Goal: Task Accomplishment & Management: Complete application form

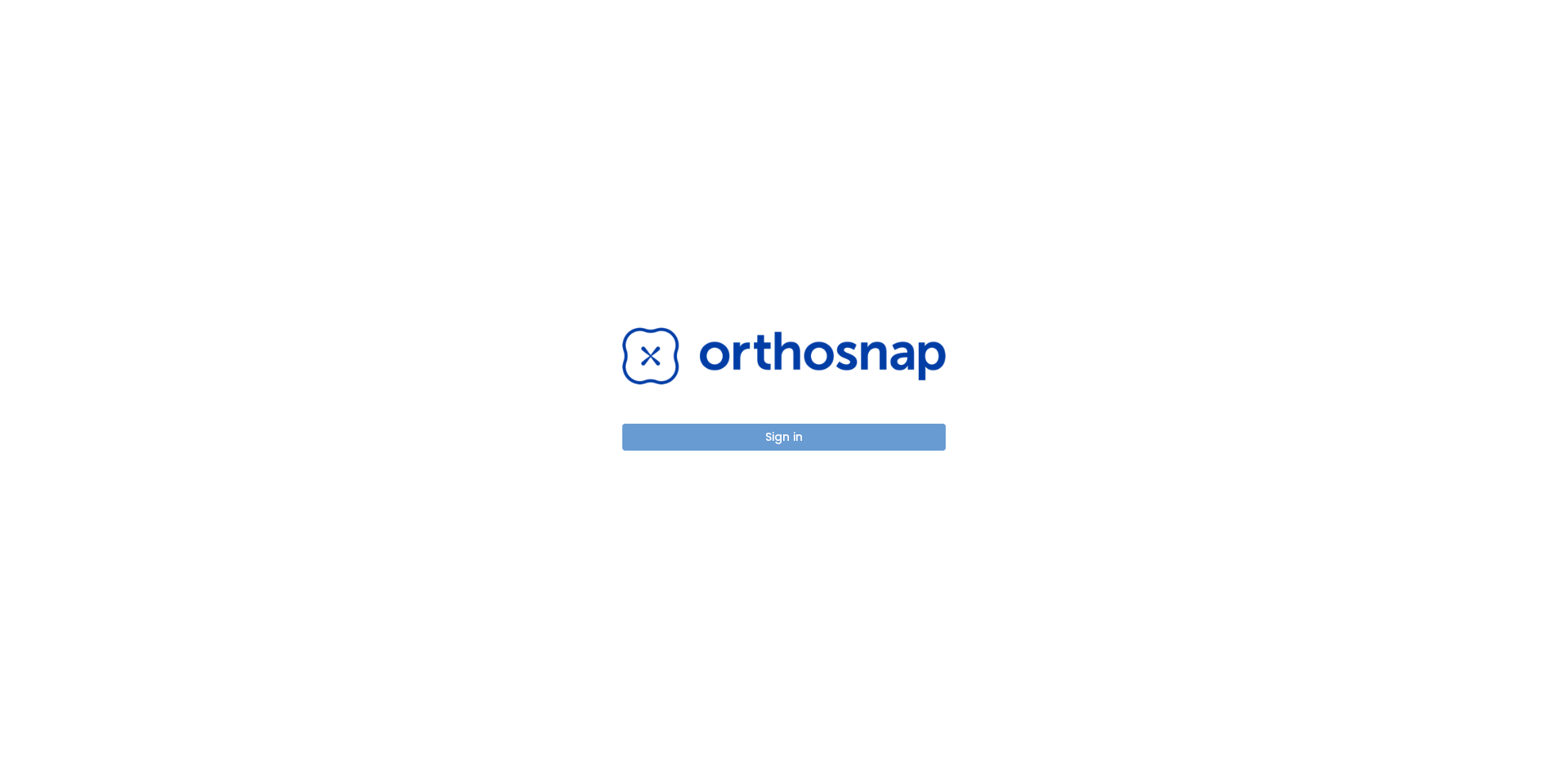
drag, startPoint x: 802, startPoint y: 441, endPoint x: 811, endPoint y: 442, distance: 9.1
click at [802, 441] on button "Sign in" at bounding box center [784, 437] width 324 height 27
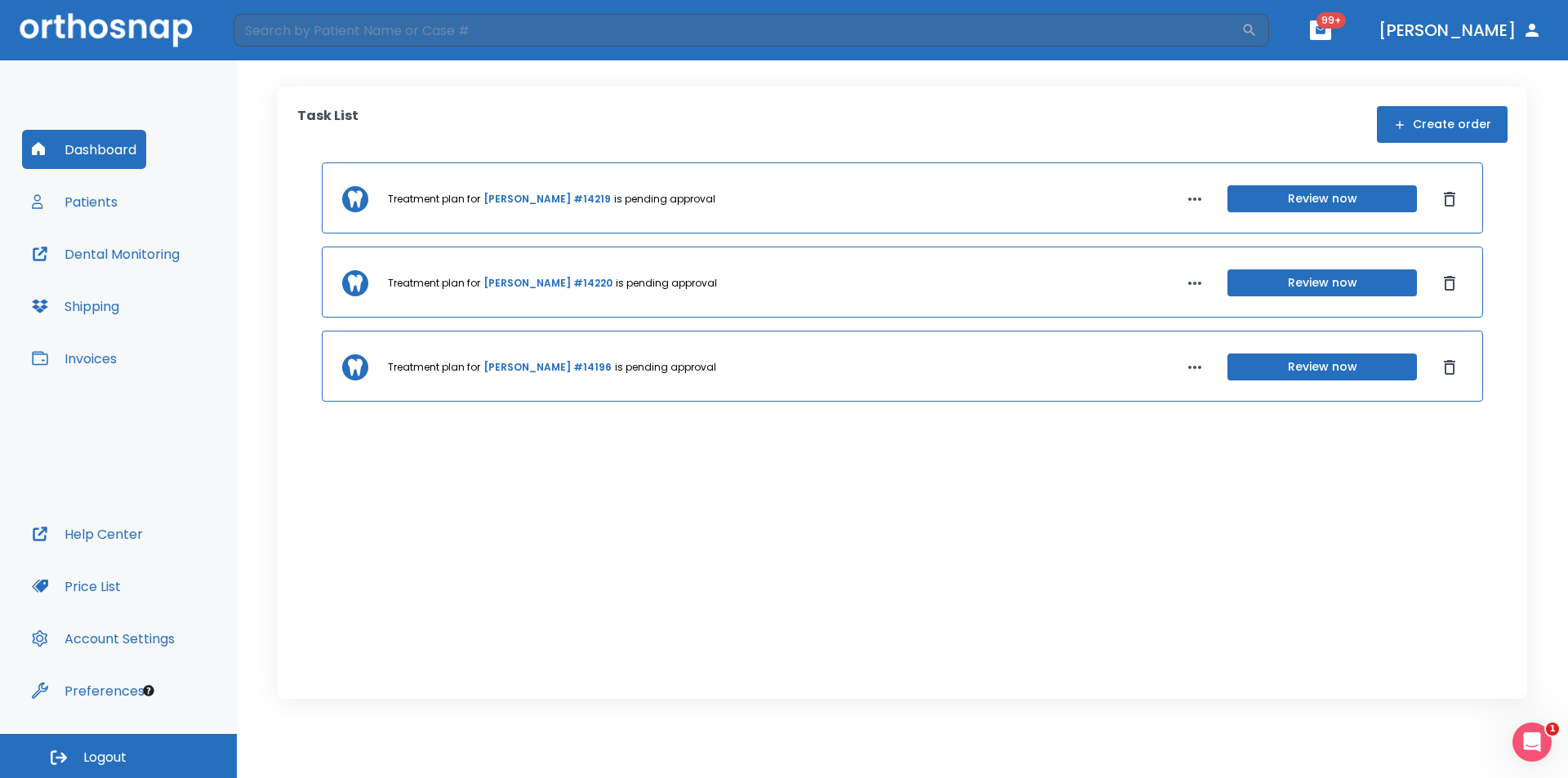
click at [104, 204] on button "Patients" at bounding box center [74, 202] width 105 height 40
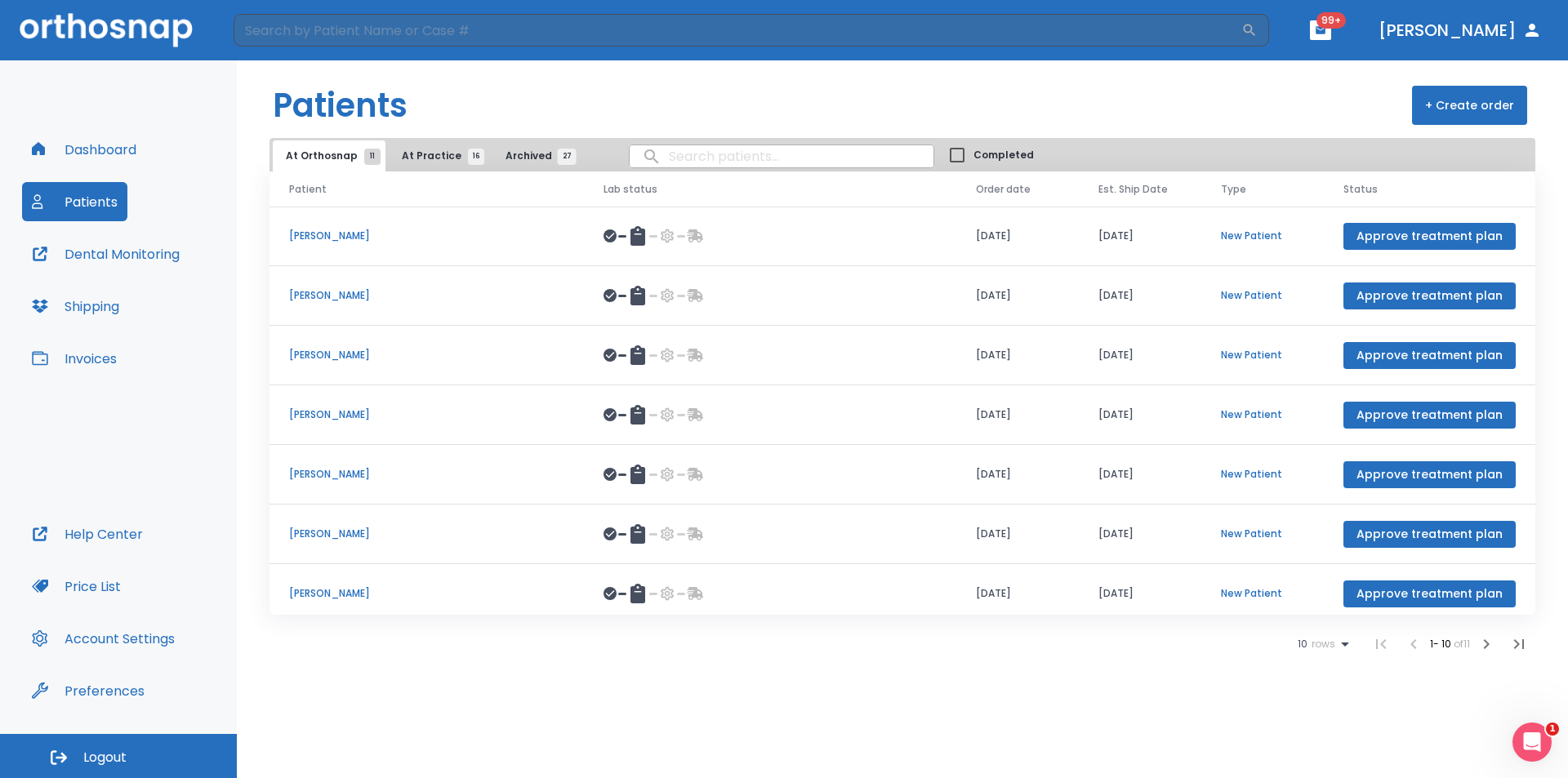
click at [1448, 109] on button "+ Create order" at bounding box center [1469, 105] width 115 height 40
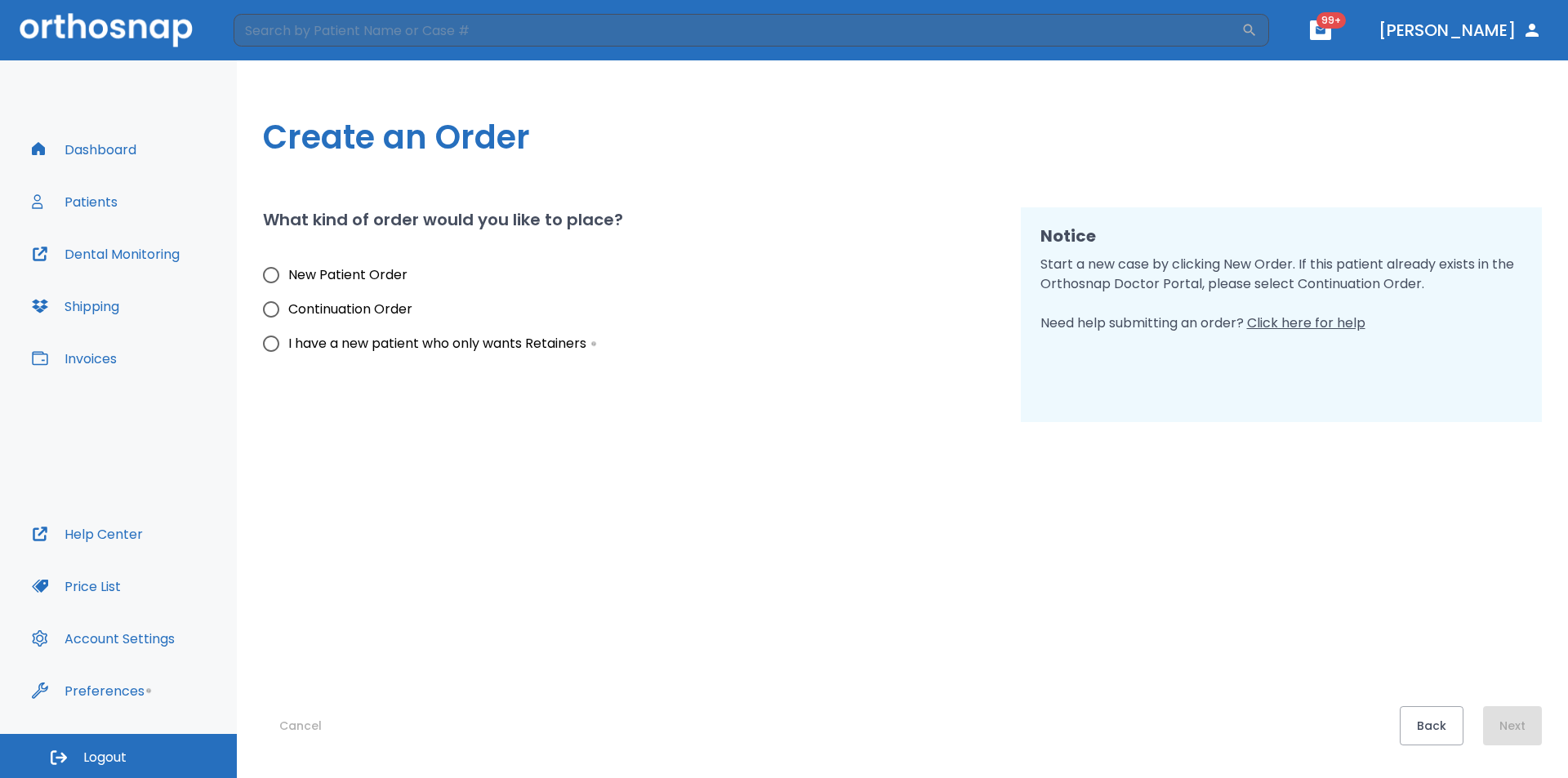
click at [338, 278] on span "New Patient Order" at bounding box center [347, 275] width 119 height 20
click at [288, 278] on input "New Patient Order" at bounding box center [271, 275] width 34 height 34
radio input "true"
click at [1514, 733] on button "Next" at bounding box center [1512, 726] width 59 height 40
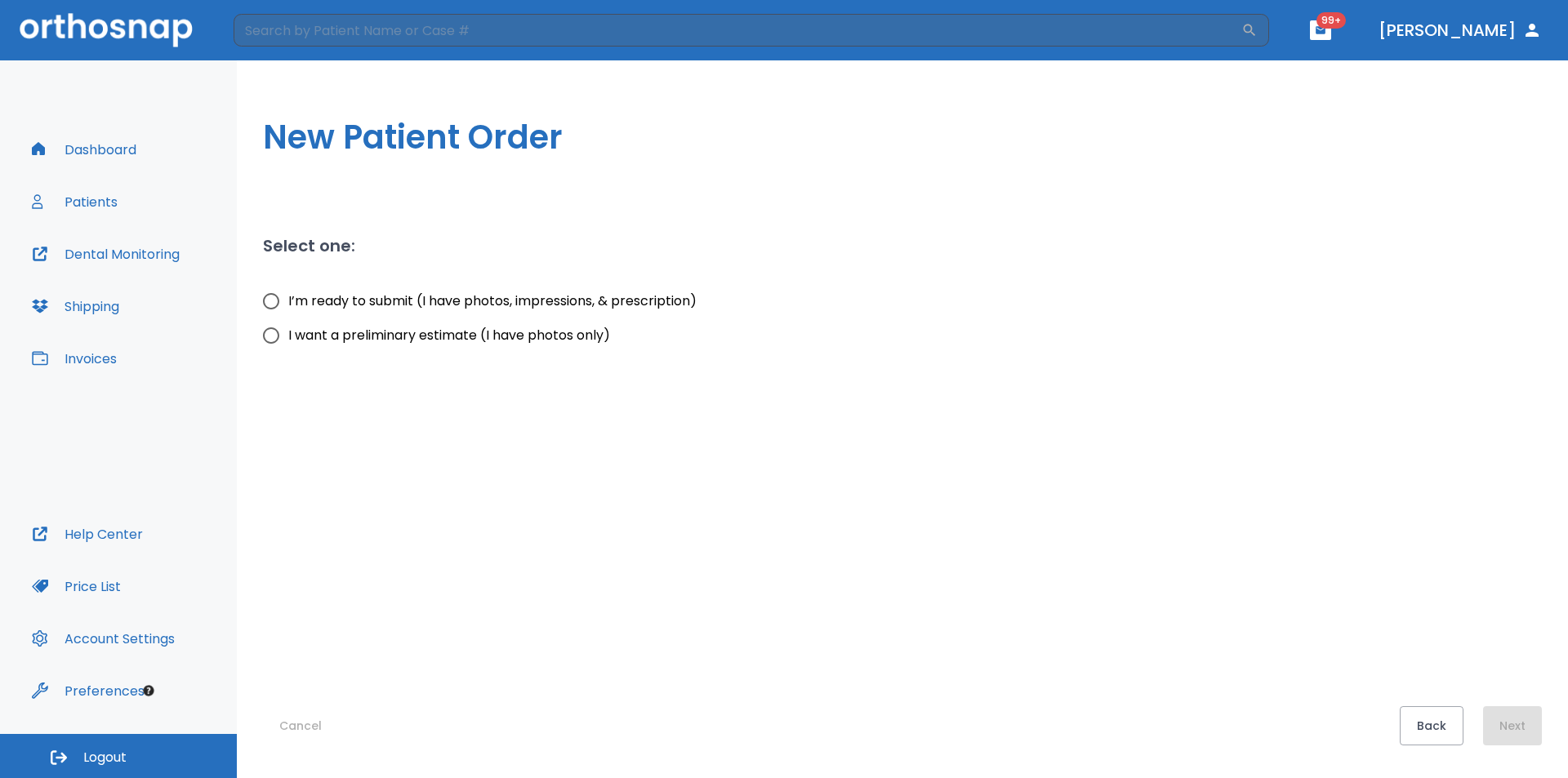
click at [271, 301] on input "I’m ready to submit (I have photos, impressions, & prescription)" at bounding box center [271, 301] width 34 height 34
radio input "true"
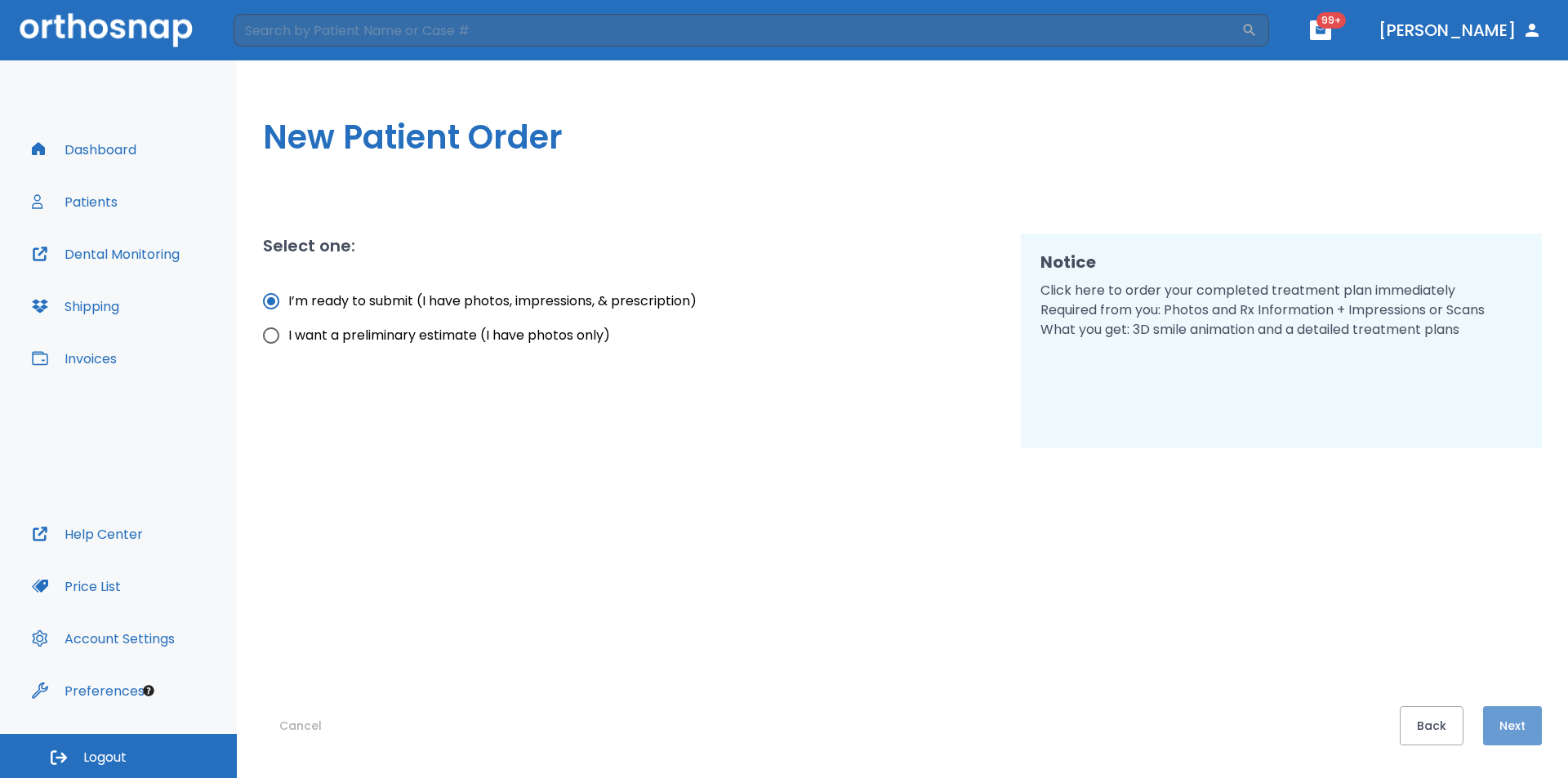
click at [1503, 713] on button "Next" at bounding box center [1512, 726] width 59 height 40
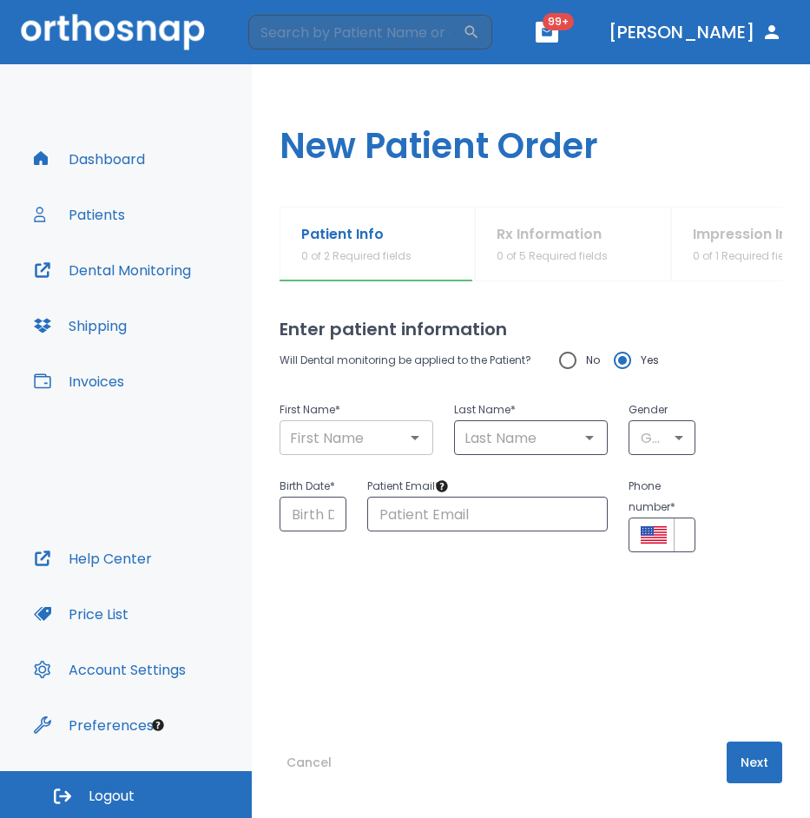
click at [305, 432] on input "text" at bounding box center [356, 437] width 143 height 24
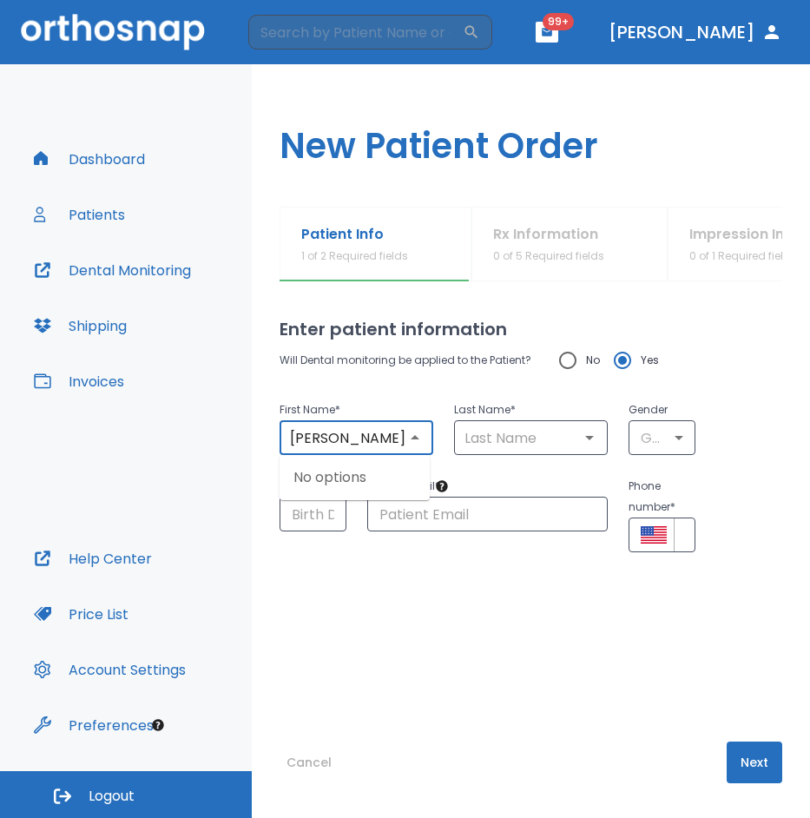
type input "Andy Imanol"
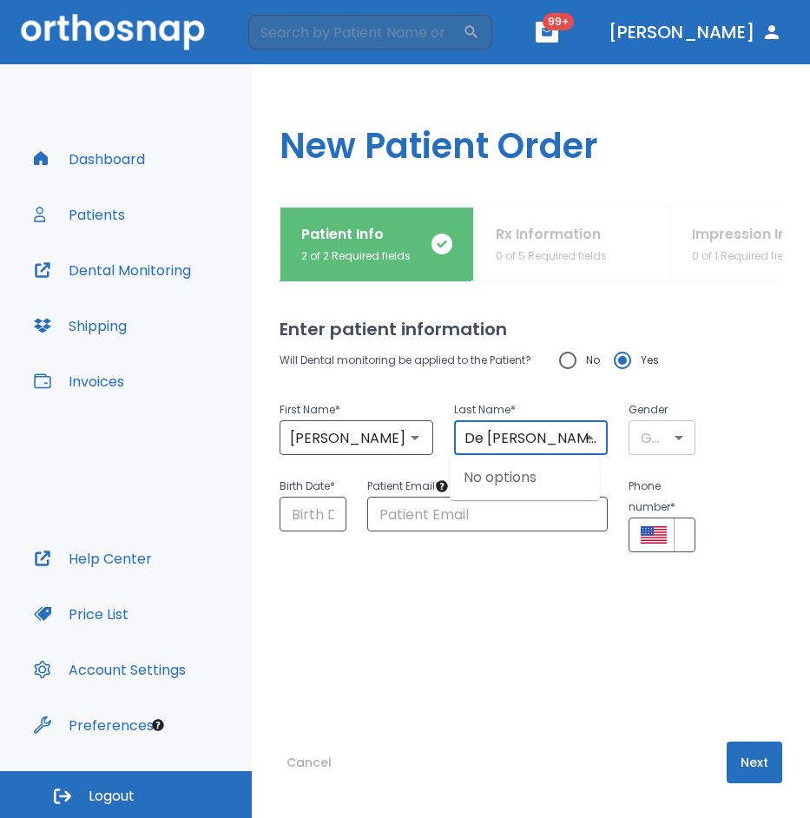
type input "De Leon"
click at [662, 433] on body "​ 99+ Dr. Sachdeva Dashboard Patients Dental Monitoring Shipping Invoices Help …" at bounding box center [405, 409] width 810 height 818
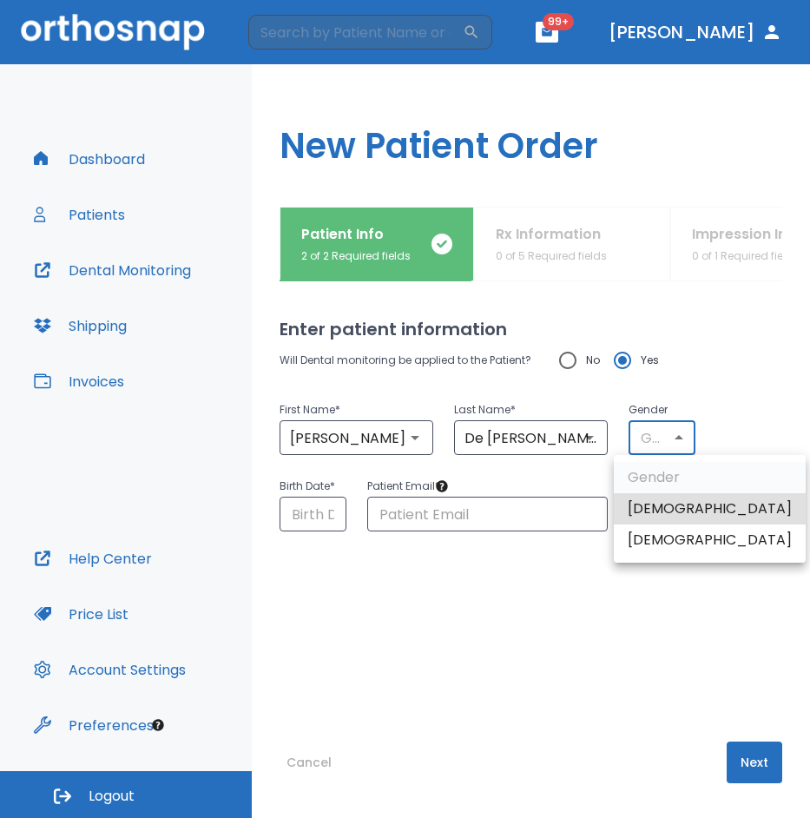
click at [651, 514] on li "Male" at bounding box center [710, 508] width 192 height 31
type input "1"
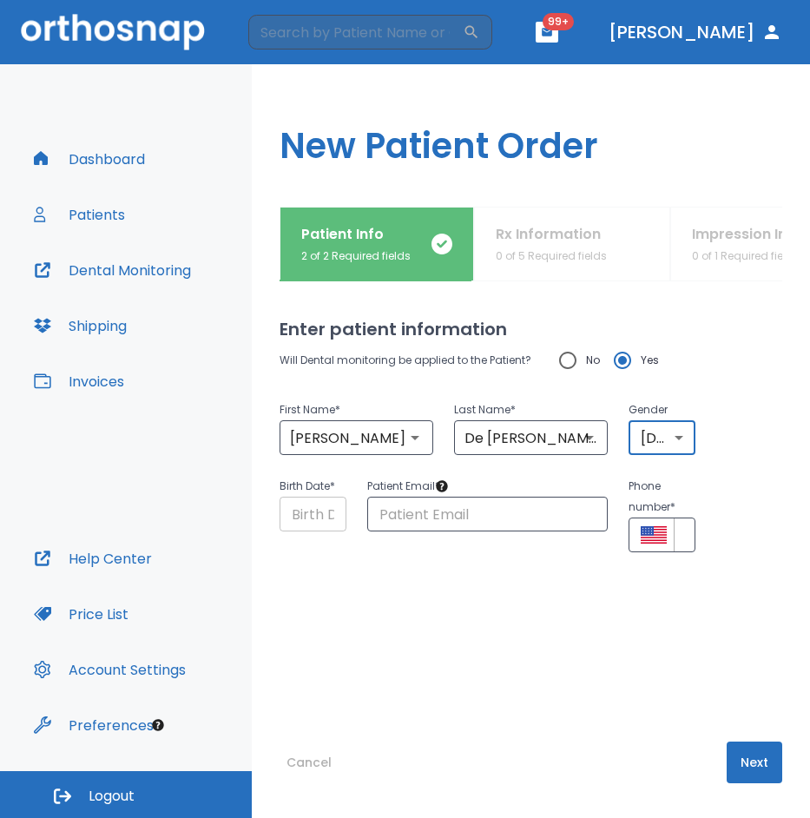
click at [317, 515] on input "Choose date" at bounding box center [313, 514] width 67 height 35
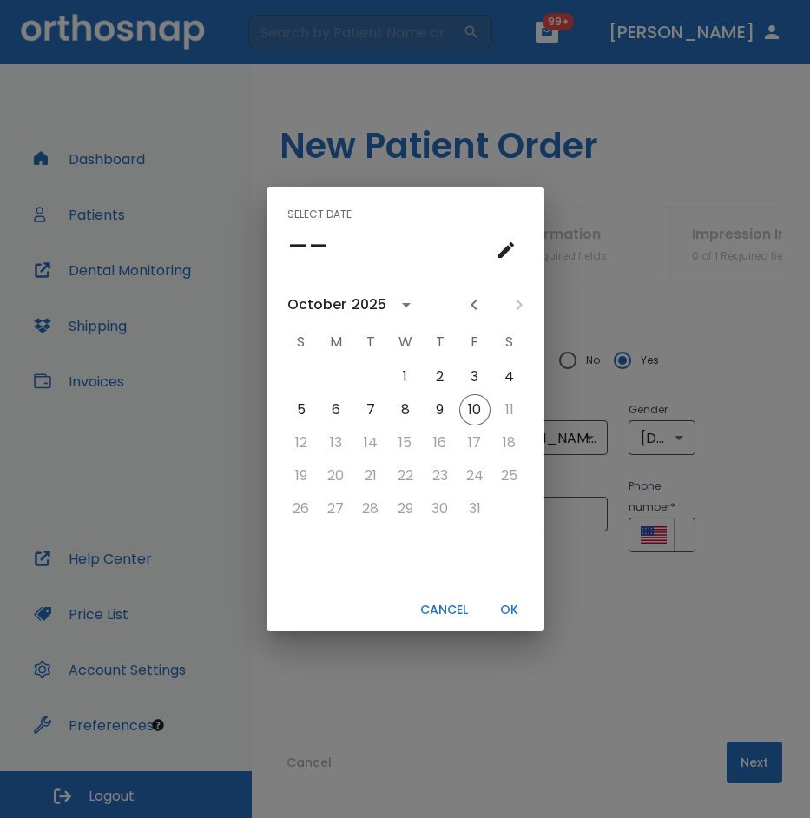
click at [497, 250] on icon "calendar view is open, go to text input view" at bounding box center [506, 250] width 21 height 21
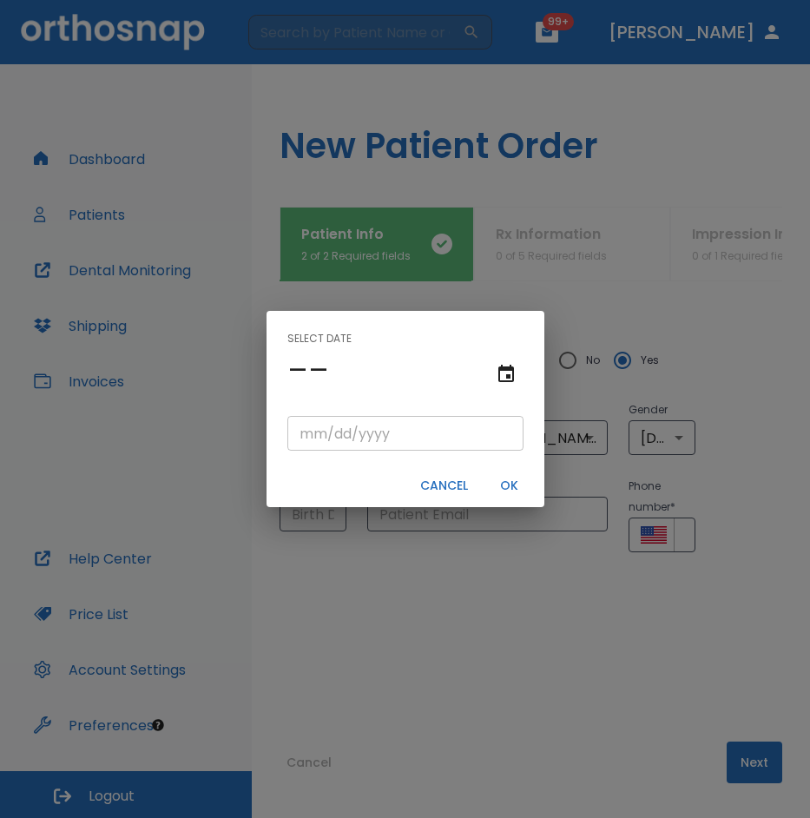
click at [299, 438] on input "tel" at bounding box center [405, 433] width 236 height 35
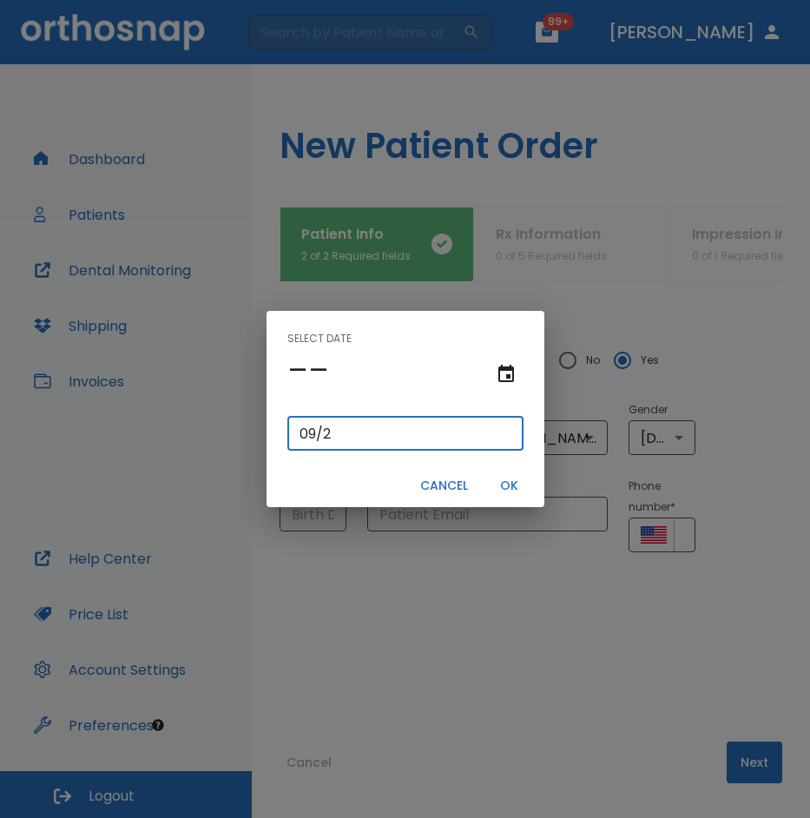
type input "09/22/"
type input "09/22/0002"
type input "09/22/2"
type input "09/22/0020"
type input "09/22/20"
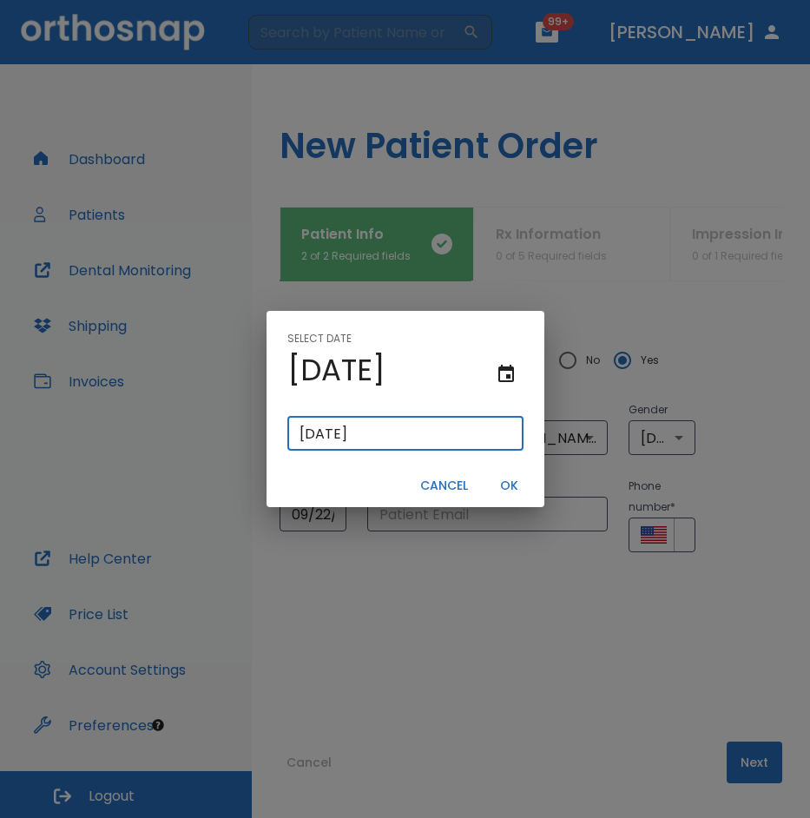
type input "09/22/0200"
type input "09/22/200"
type input "09/22/2005"
click at [493, 483] on button "OK" at bounding box center [510, 485] width 56 height 29
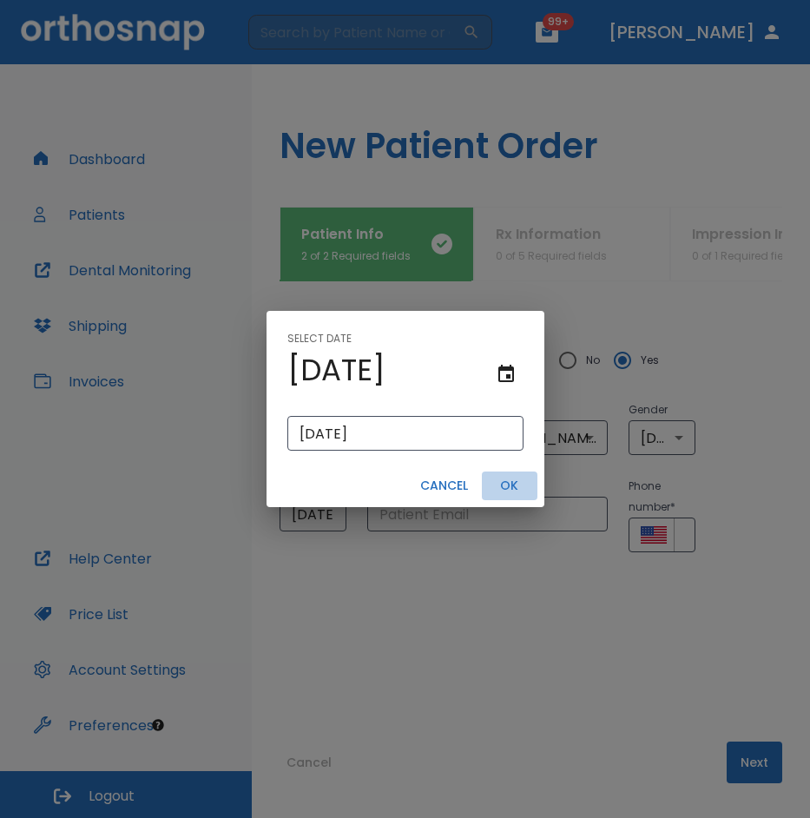
scroll to position [0, 41]
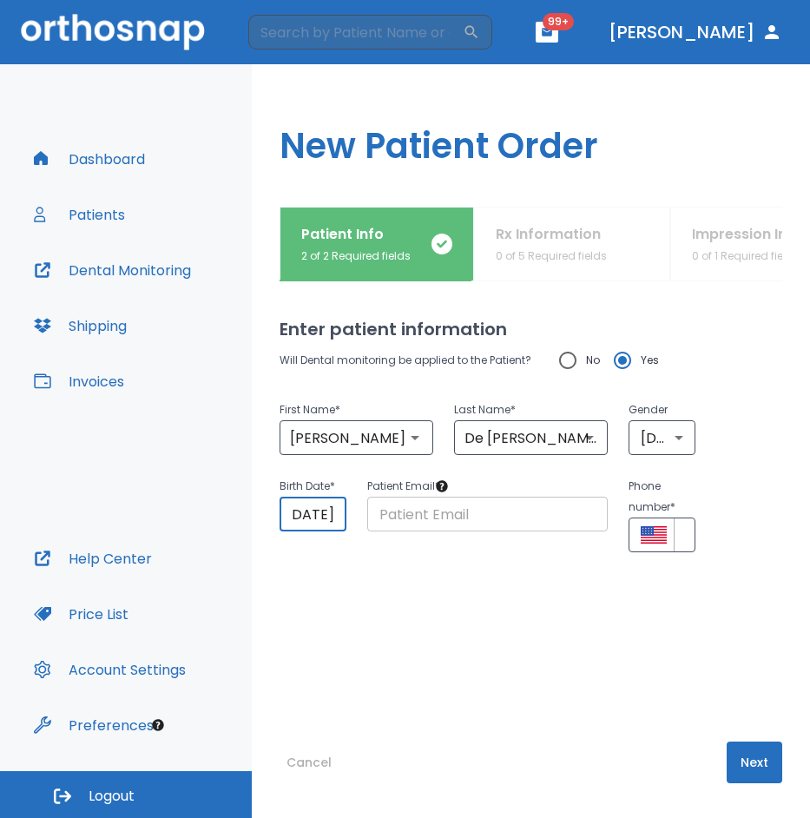
click at [405, 528] on input "text" at bounding box center [487, 514] width 241 height 35
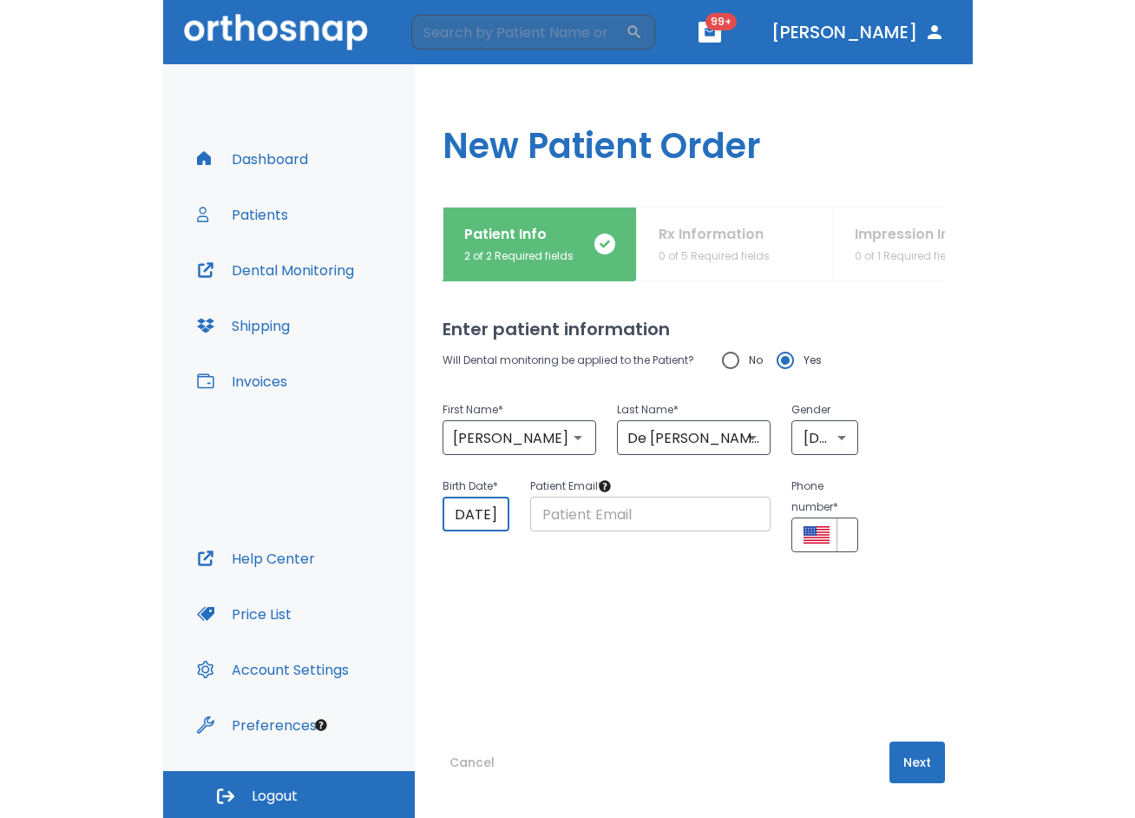
scroll to position [0, 0]
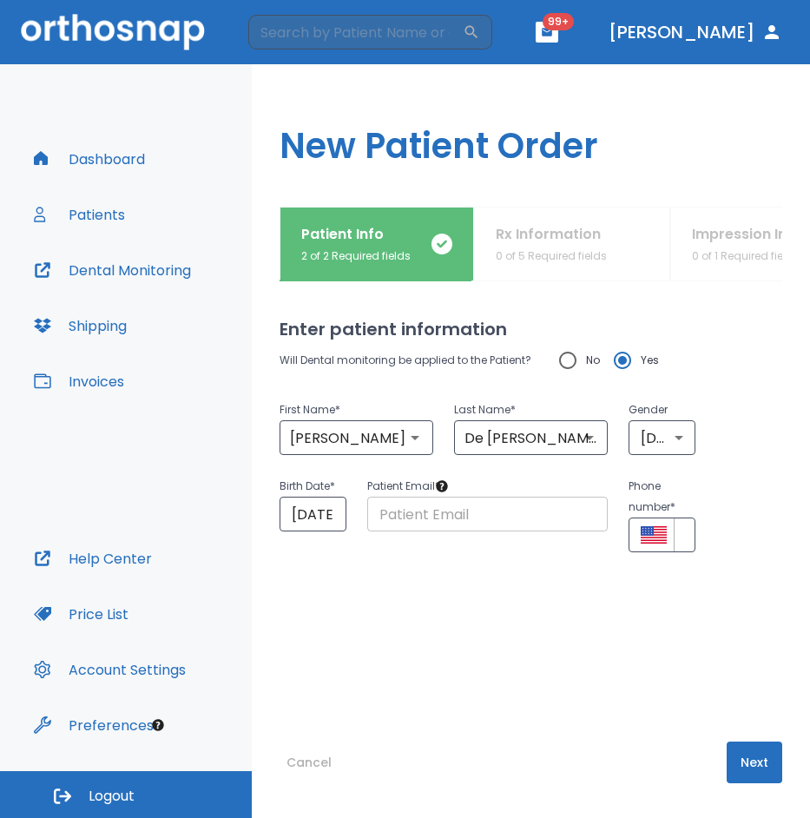
click at [386, 516] on input "text" at bounding box center [487, 514] width 241 height 35
paste input "anditocou22@gmail.com"
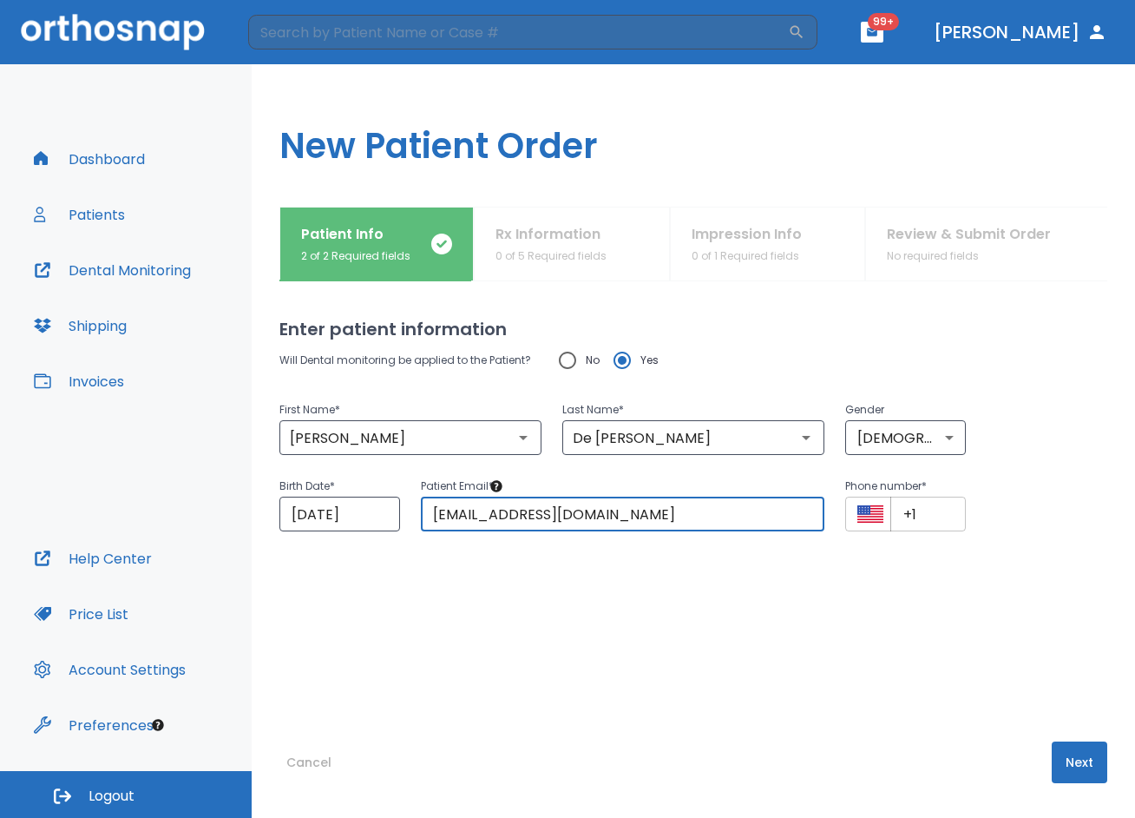
type input "anditocou22@gmail.com"
click at [920, 526] on input "+1" at bounding box center [929, 514] width 76 height 35
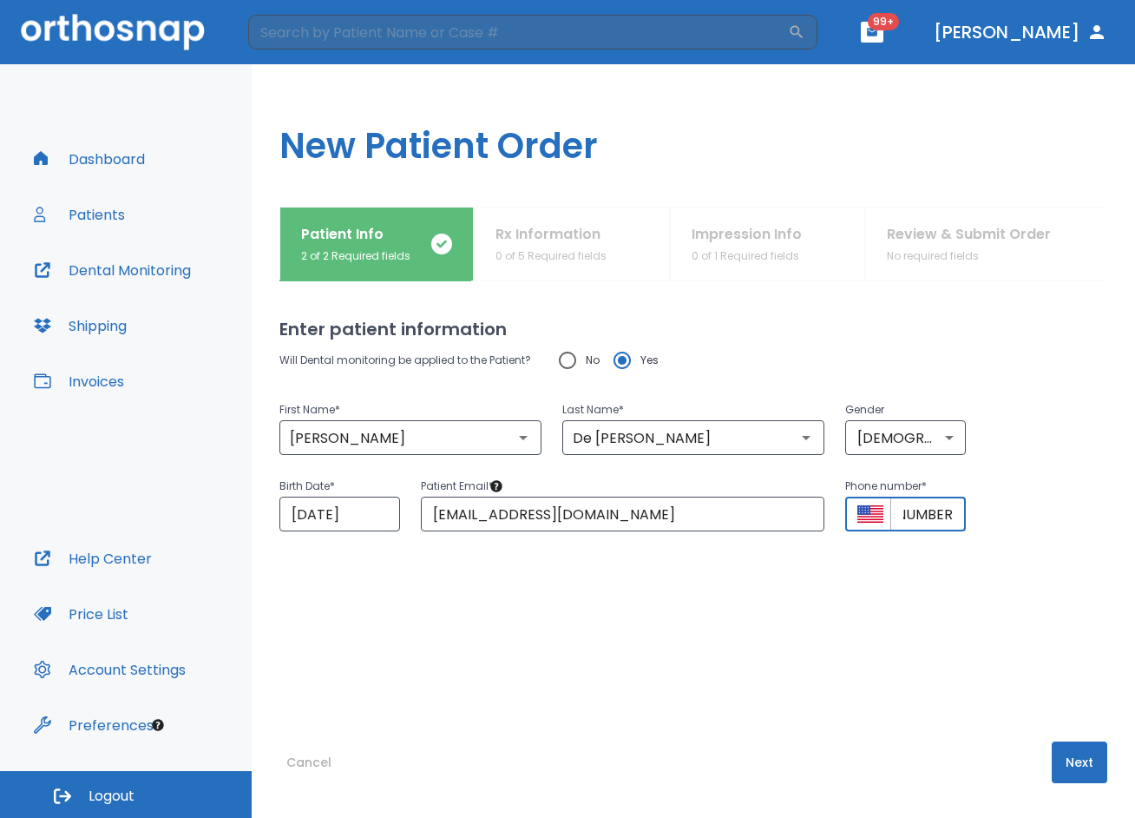
scroll to position [0, 75]
type input "+1 (908) 403-6521"
click at [1067, 765] on button "Next" at bounding box center [1080, 762] width 56 height 42
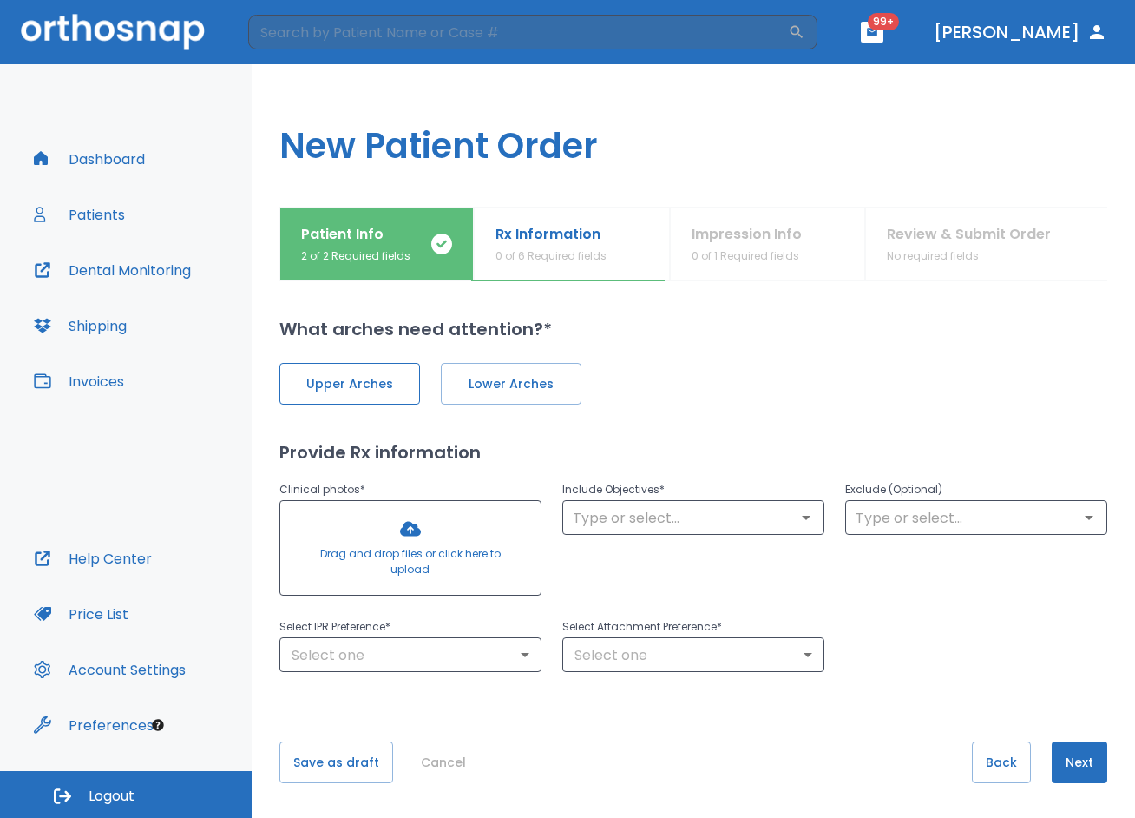
click at [380, 398] on button "Upper Arches" at bounding box center [350, 384] width 141 height 42
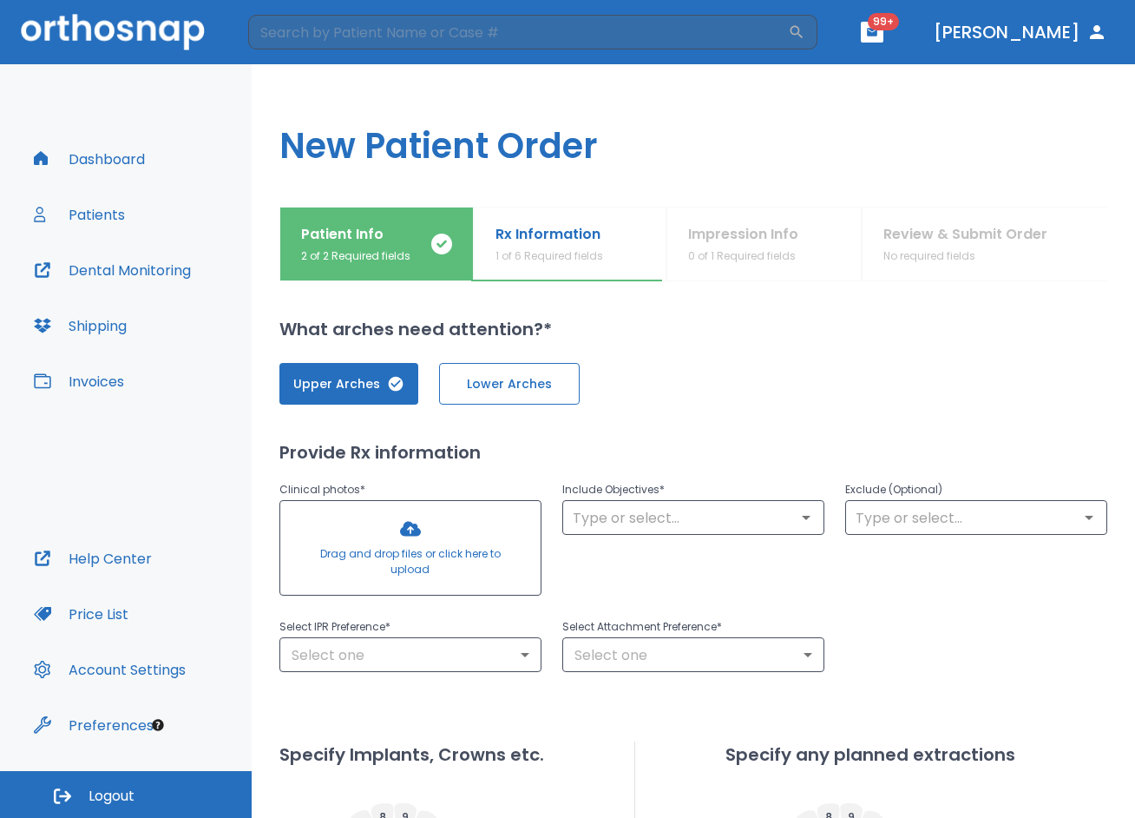
click at [482, 387] on span "Lower Arches" at bounding box center [509, 384] width 104 height 18
click at [395, 549] on div at bounding box center [410, 548] width 260 height 94
click at [670, 418] on div "Upper Arches Lower Arches Provide Rx information Clinical photos * Drag and dro…" at bounding box center [694, 741] width 828 height 799
click at [426, 551] on div at bounding box center [410, 548] width 260 height 94
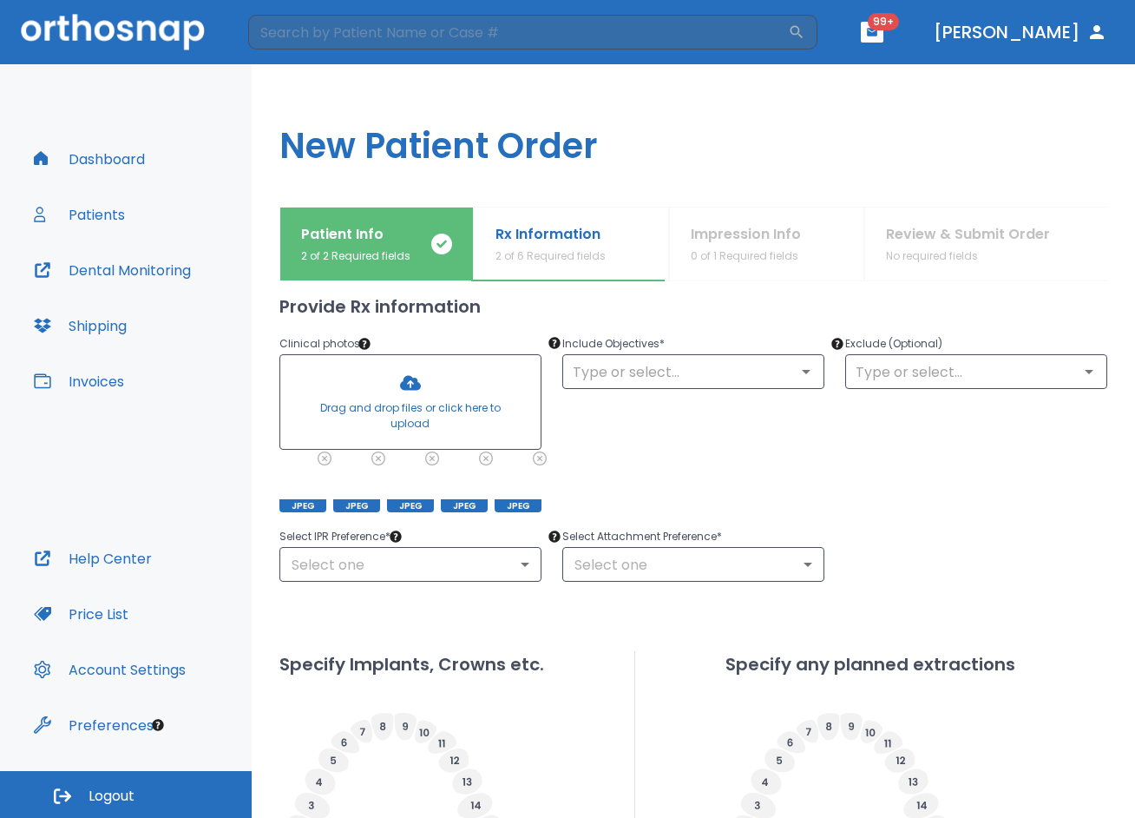
scroll to position [174, 0]
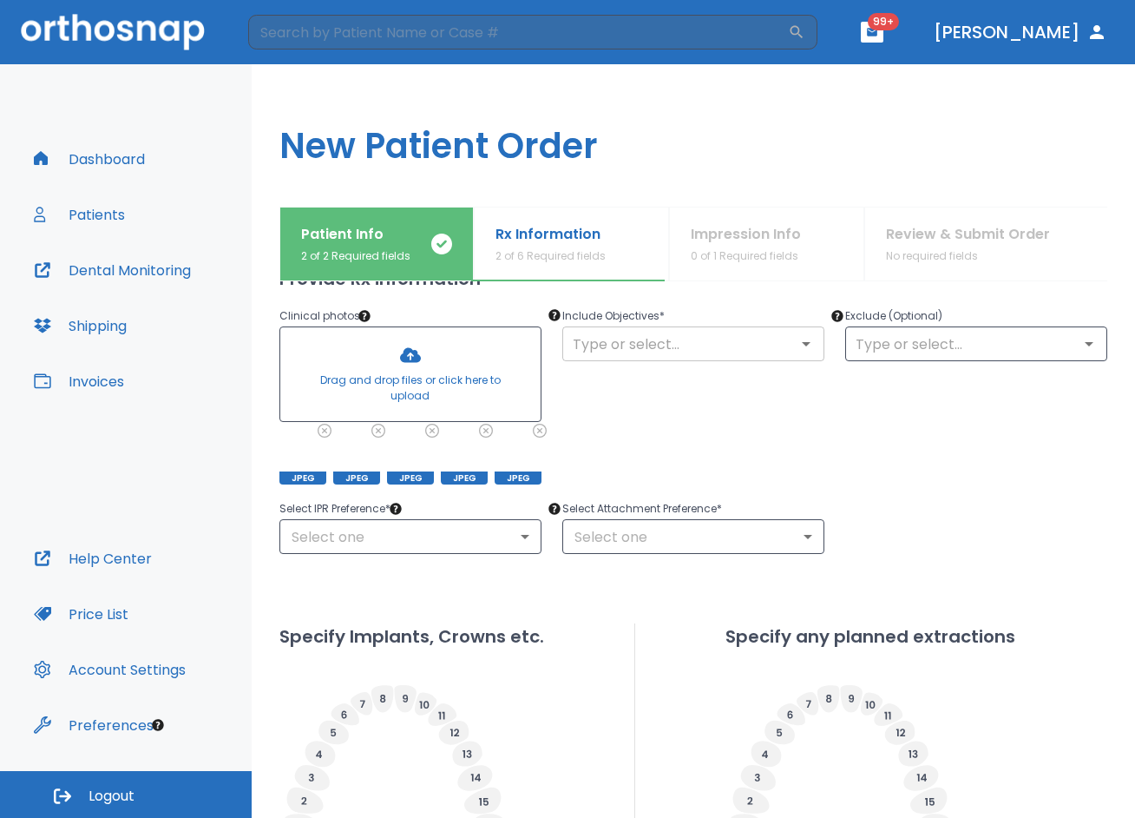
click at [739, 352] on input "text" at bounding box center [694, 344] width 252 height 24
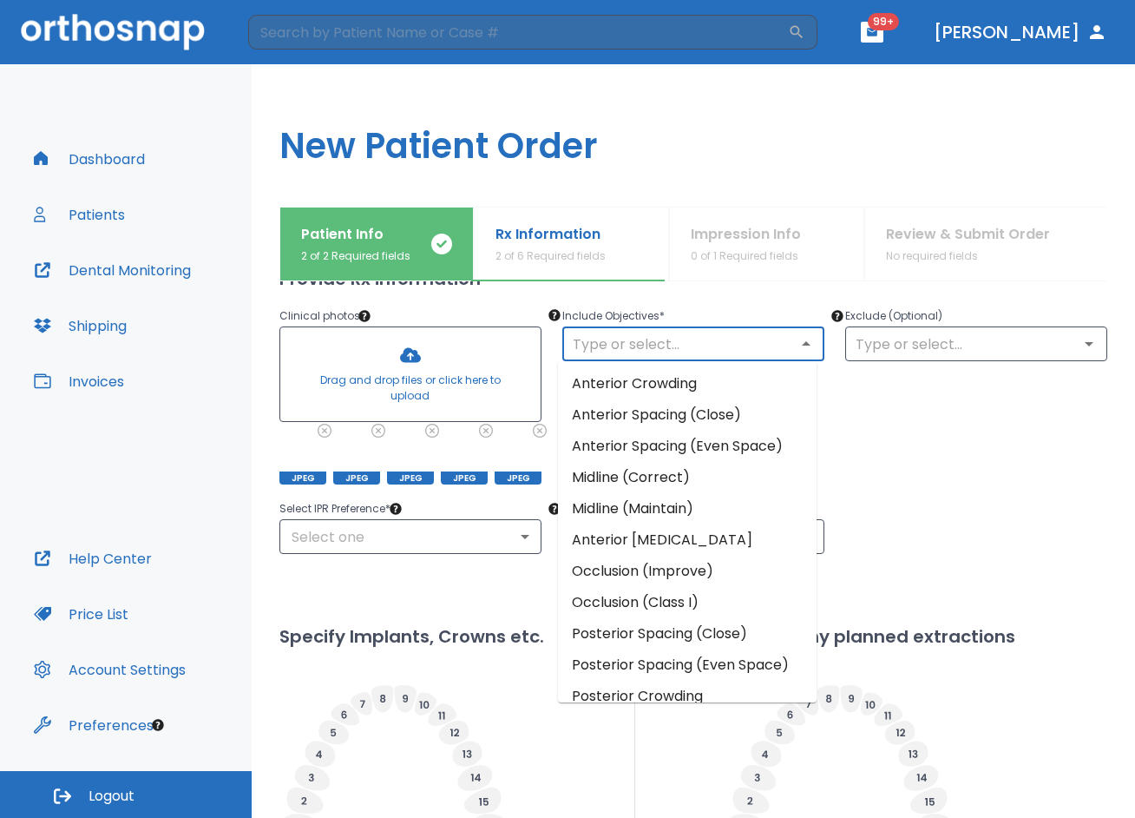
click at [694, 418] on li "Anterior Spacing (Close)" at bounding box center [687, 414] width 259 height 31
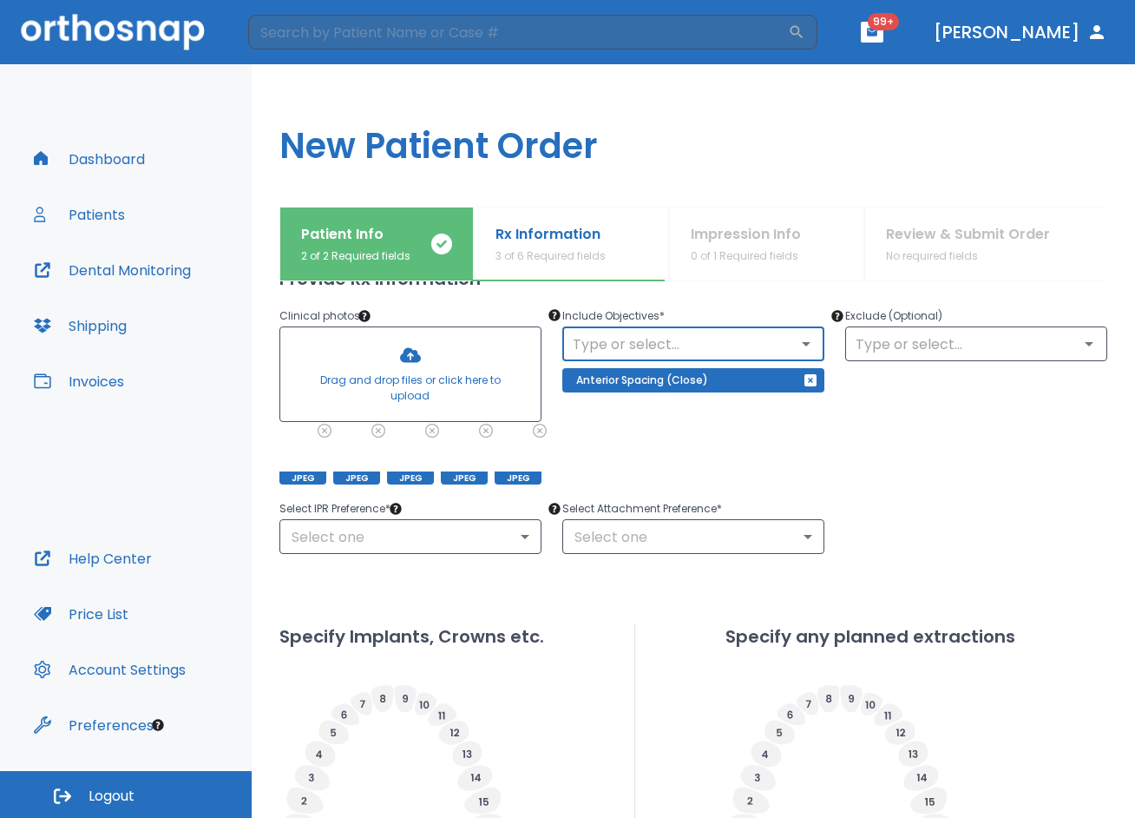
click at [817, 334] on div "​" at bounding box center [694, 343] width 262 height 35
click at [807, 340] on icon "Open" at bounding box center [806, 343] width 21 height 21
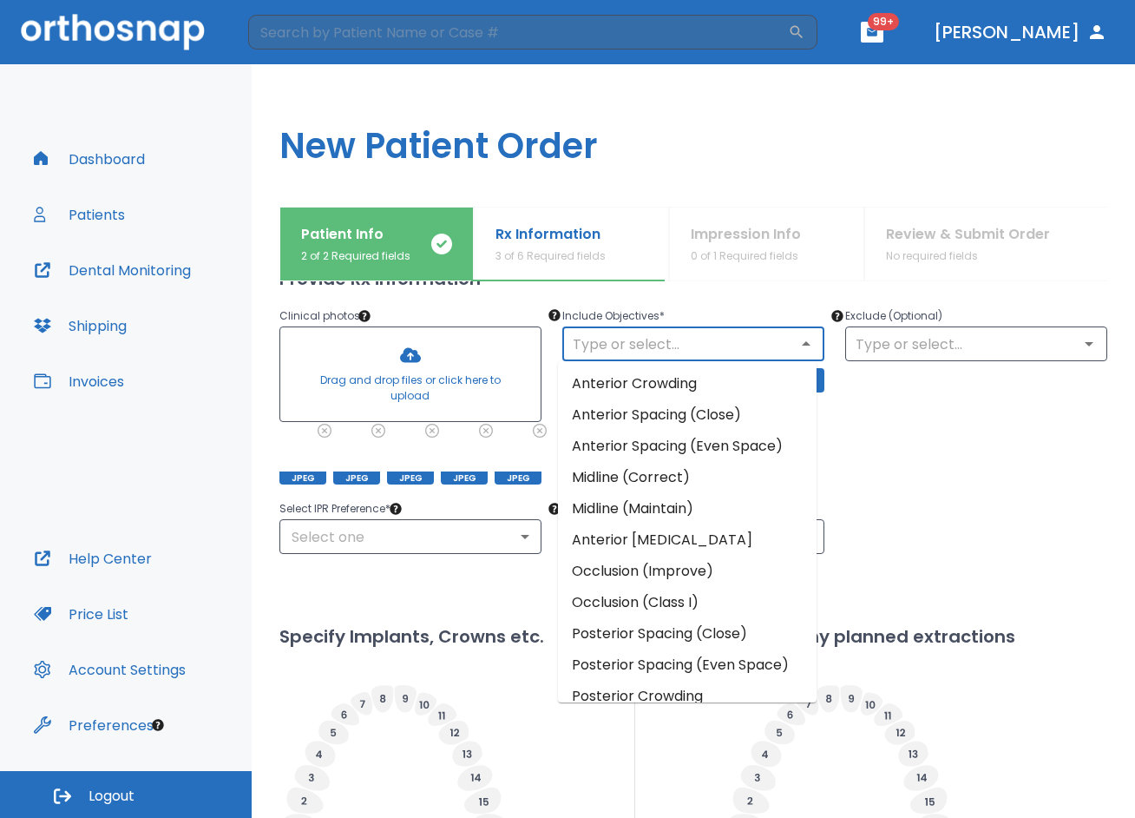
click at [765, 347] on input "text" at bounding box center [694, 344] width 252 height 24
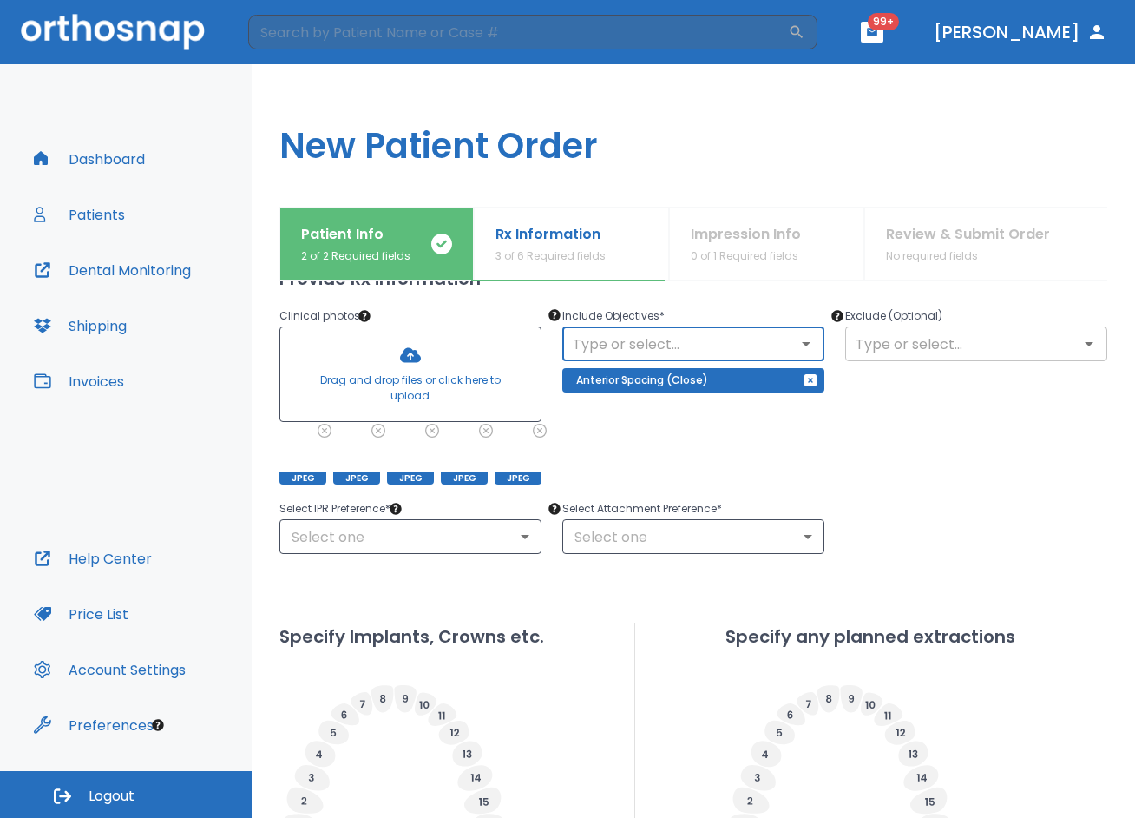
click at [1079, 350] on icon "Open" at bounding box center [1089, 343] width 21 height 21
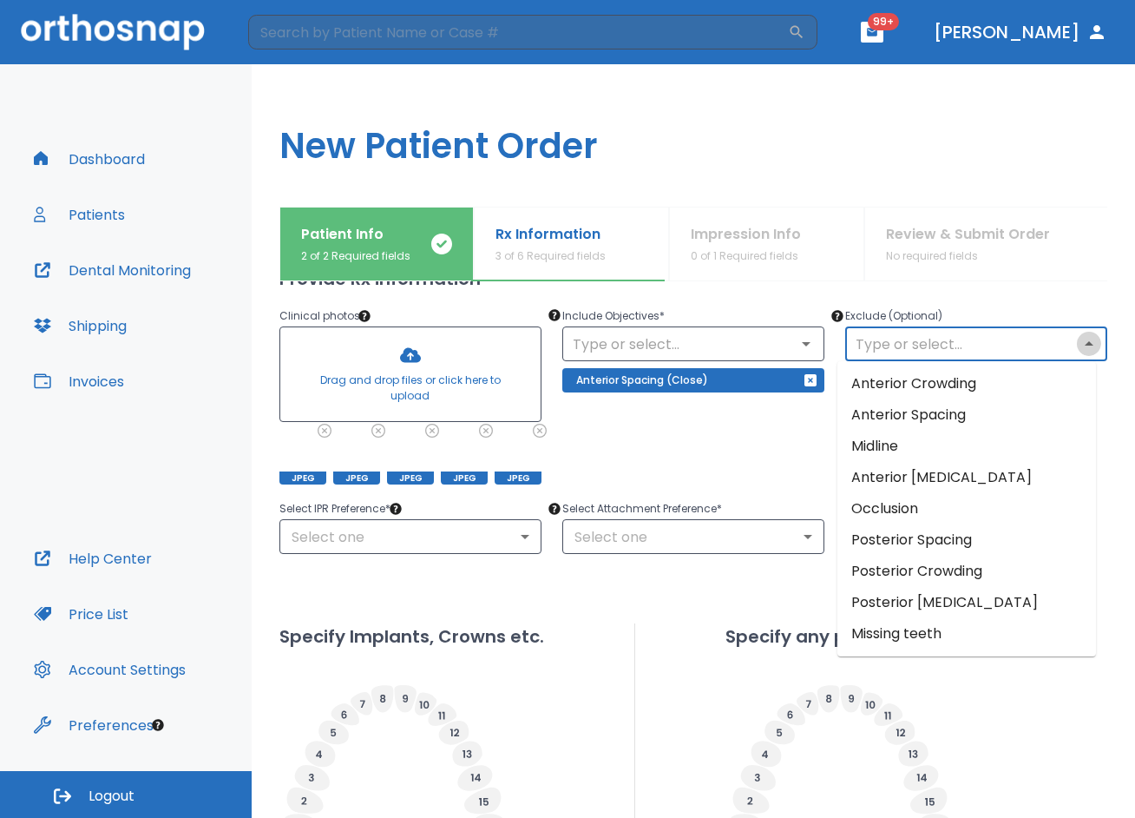
click at [1079, 350] on icon "Close" at bounding box center [1089, 343] width 21 height 21
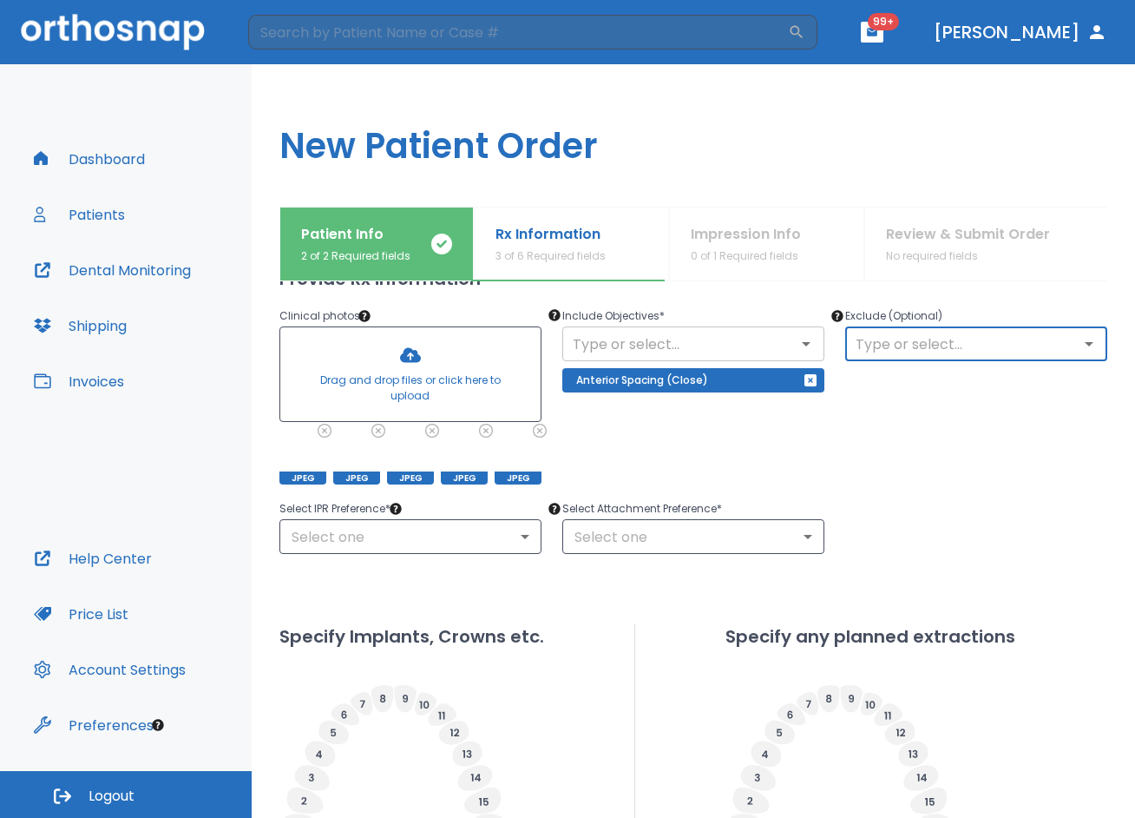
click at [805, 348] on icon "Open" at bounding box center [806, 343] width 21 height 21
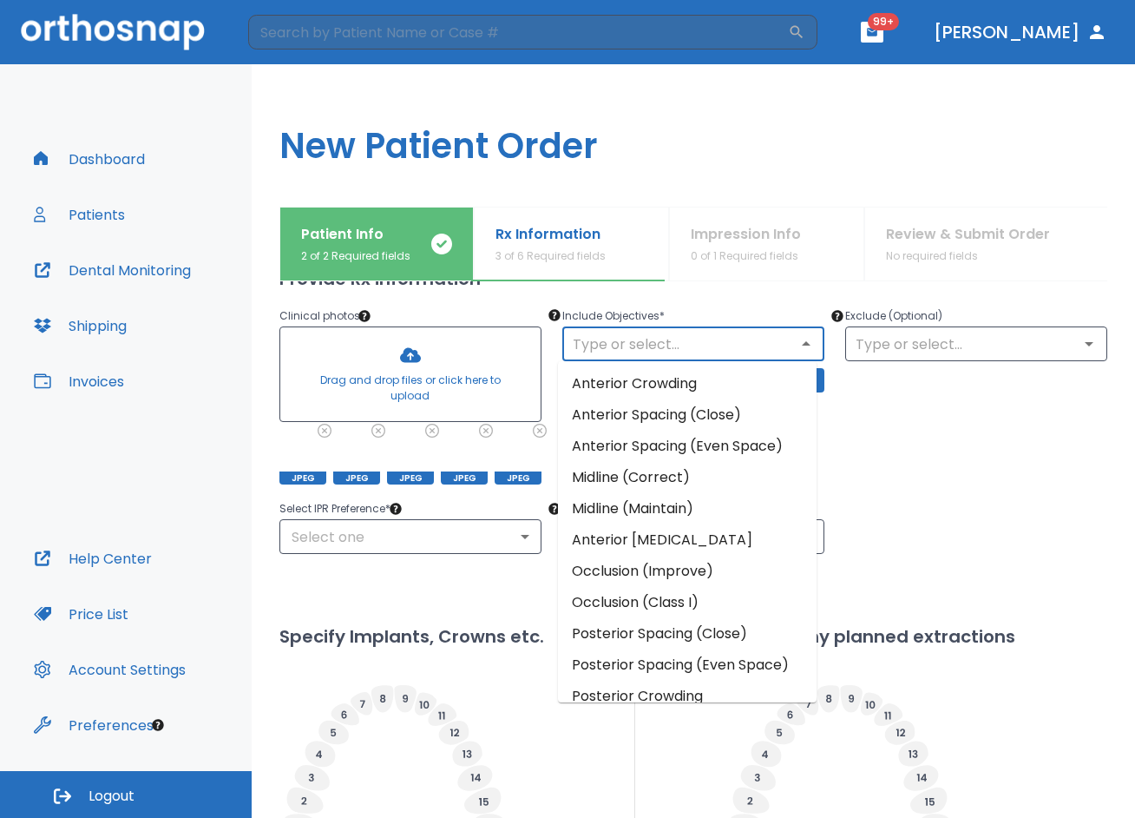
scroll to position [87, 0]
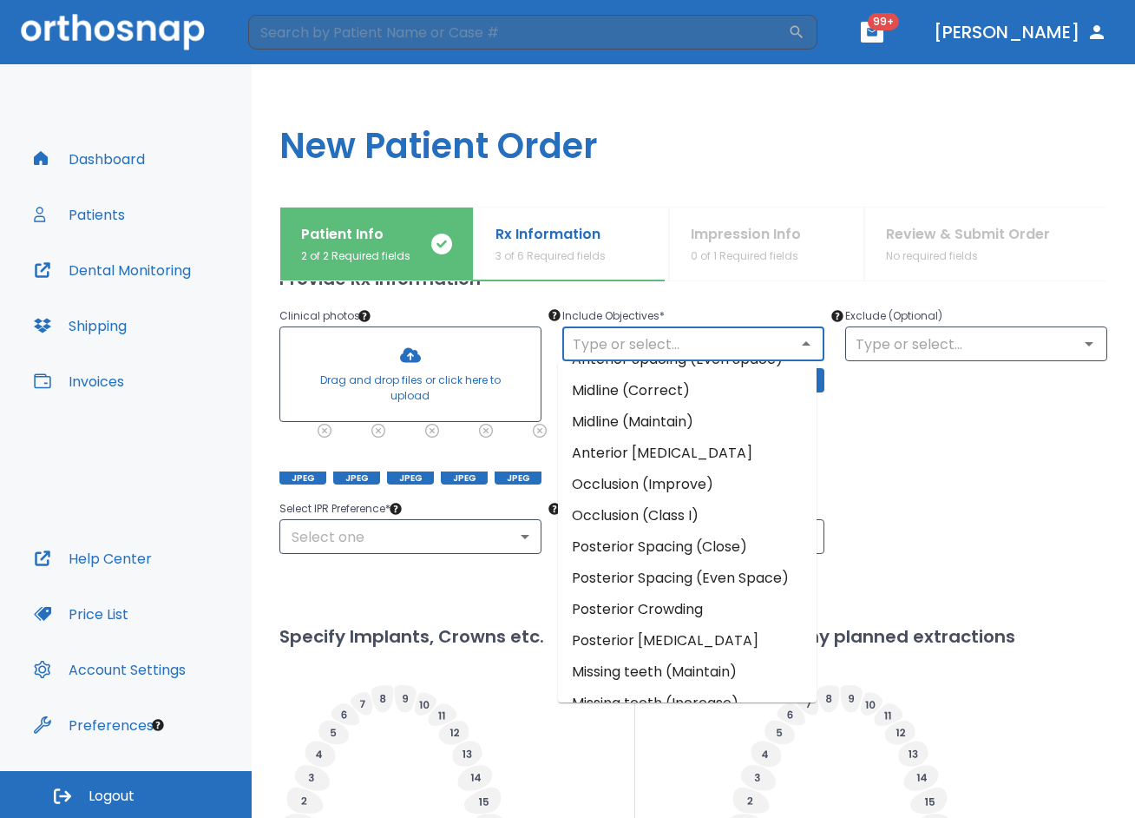
click at [724, 476] on li "Occlusion (Improve)" at bounding box center [687, 484] width 259 height 31
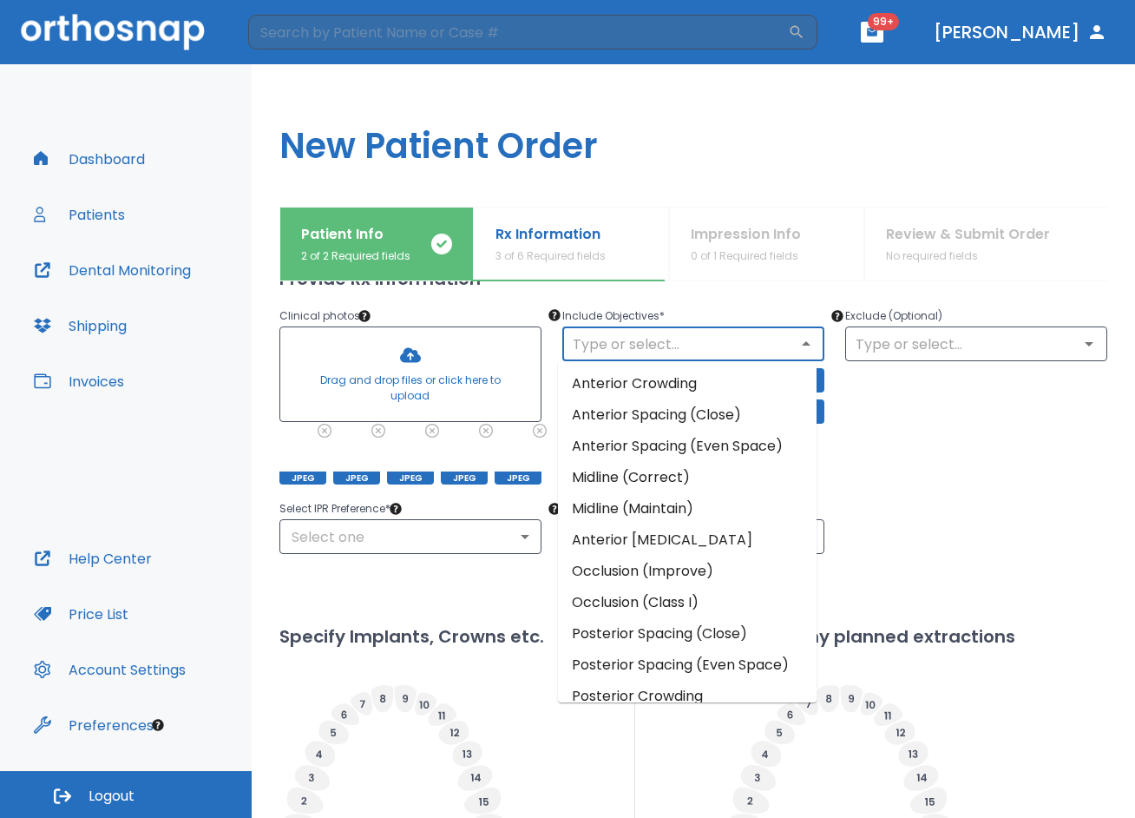
click at [770, 346] on input "text" at bounding box center [694, 344] width 252 height 24
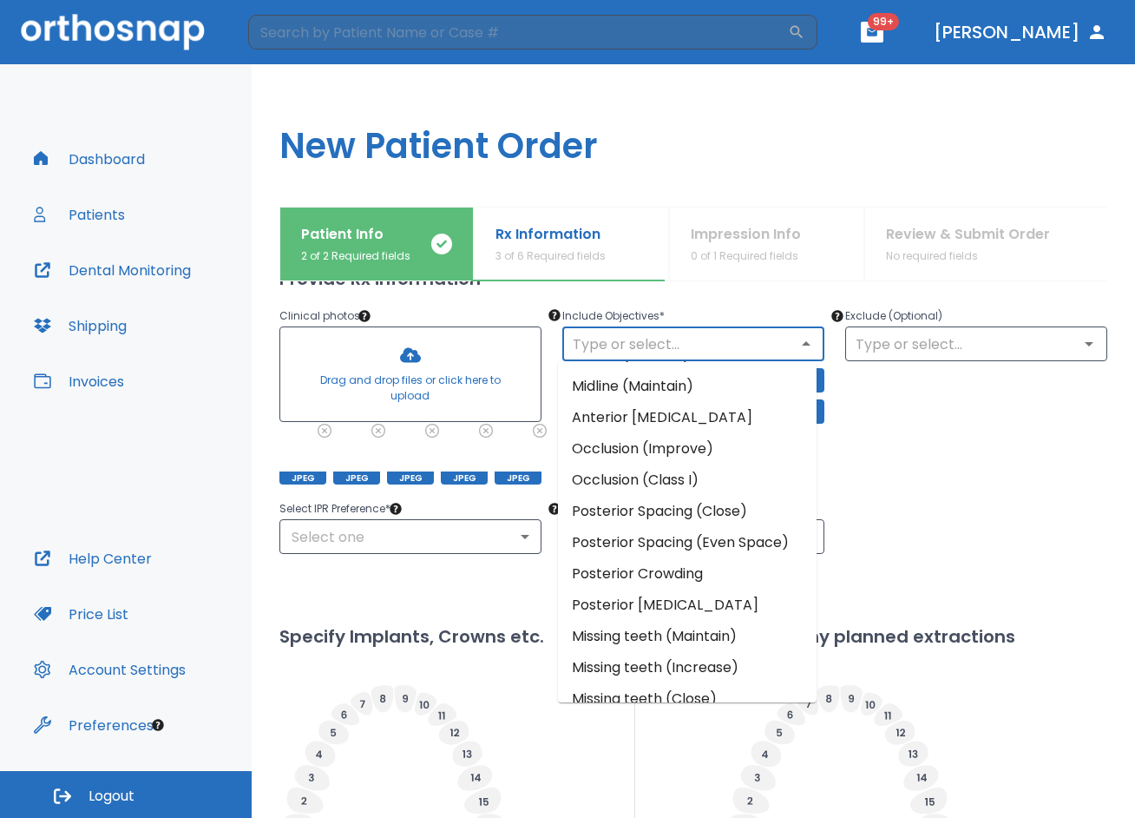
scroll to position [141, 0]
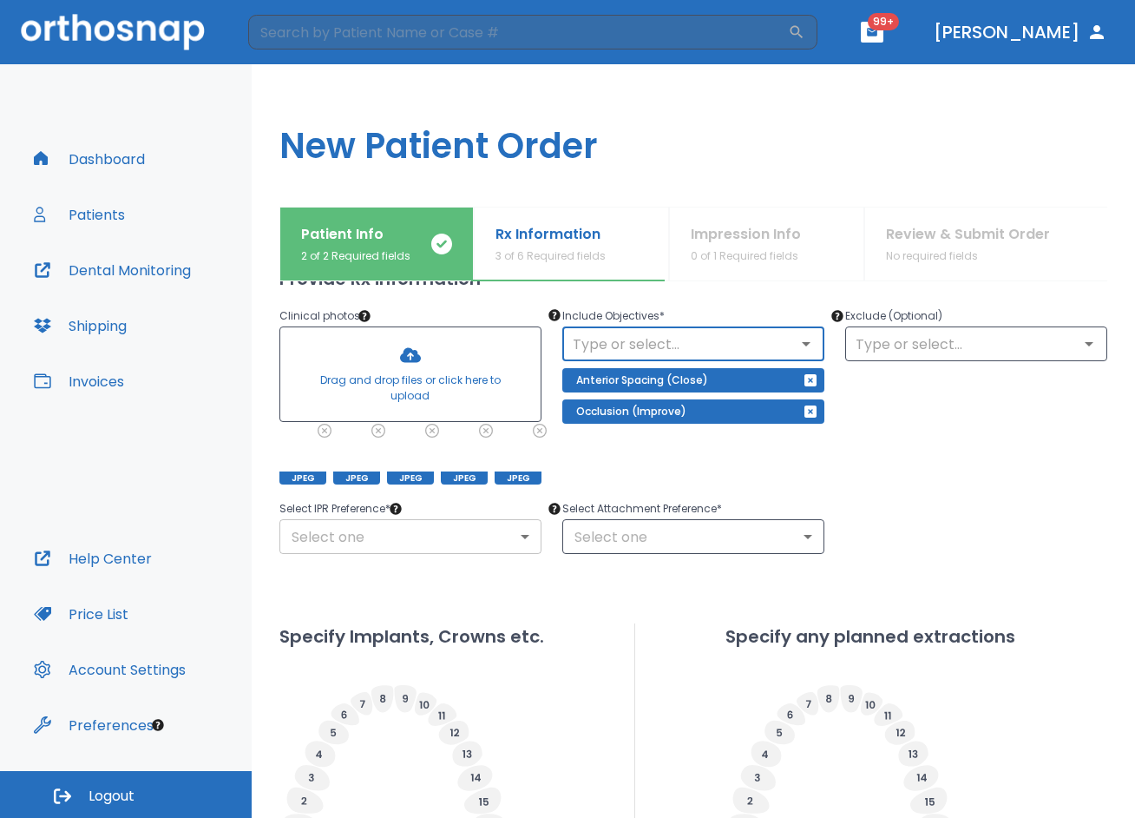
click at [383, 545] on body "​ 99+ Dr. Sachdeva Dashboard Patients Dental Monitoring Shipping Invoices Help …" at bounding box center [567, 409] width 1135 height 818
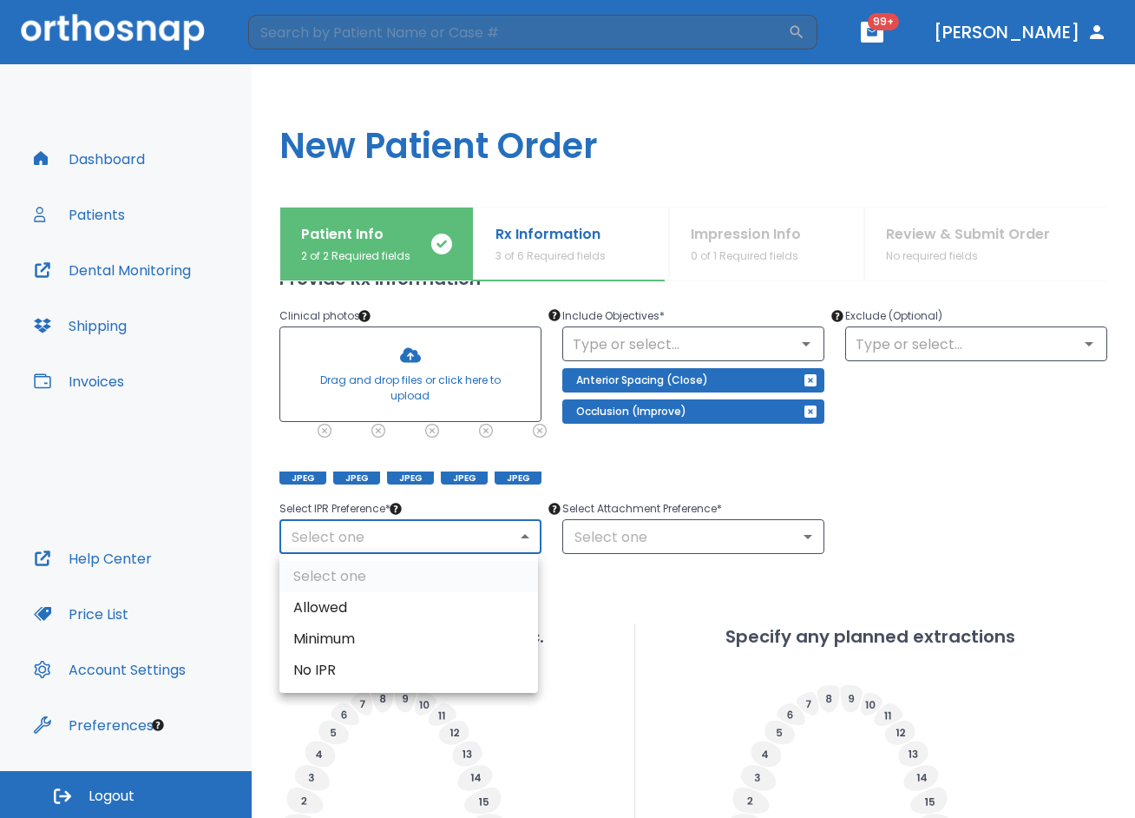
click at [378, 613] on li "Allowed" at bounding box center [409, 607] width 259 height 31
type input "1"
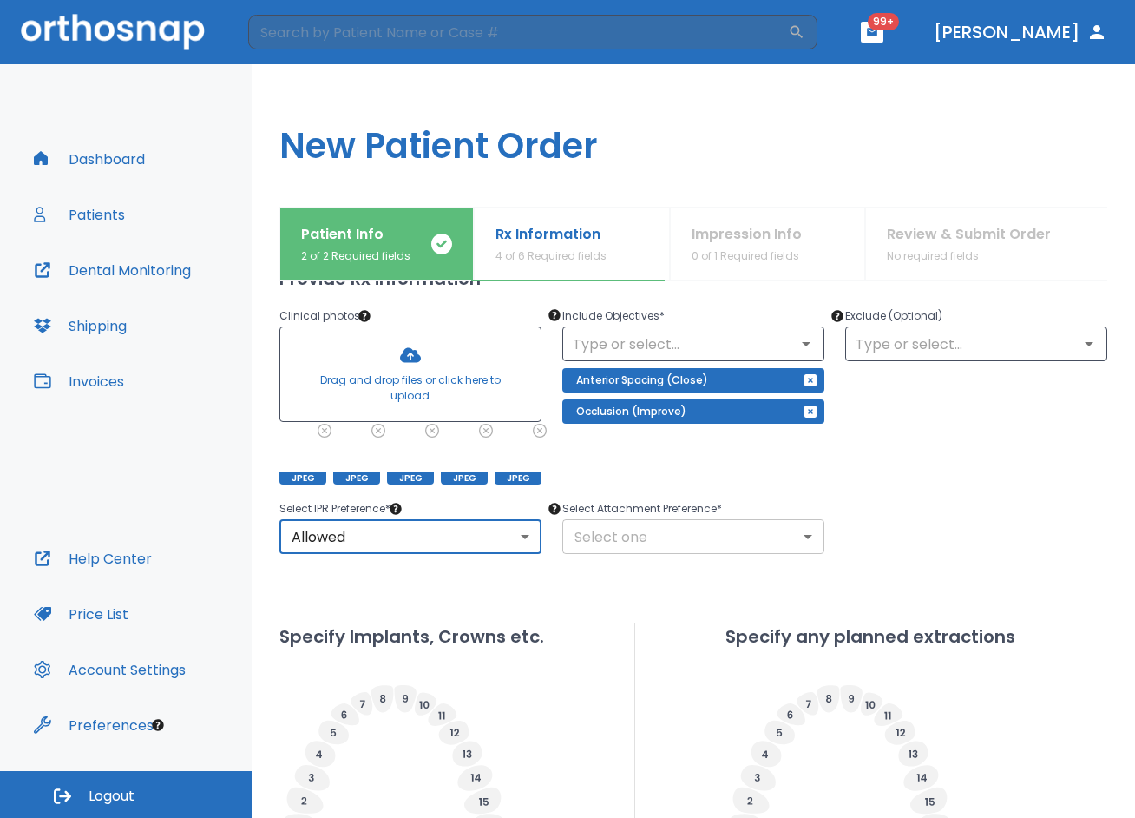
click at [655, 547] on body "​ 99+ Dr. Sachdeva Dashboard Patients Dental Monitoring Shipping Invoices Help …" at bounding box center [567, 409] width 1135 height 818
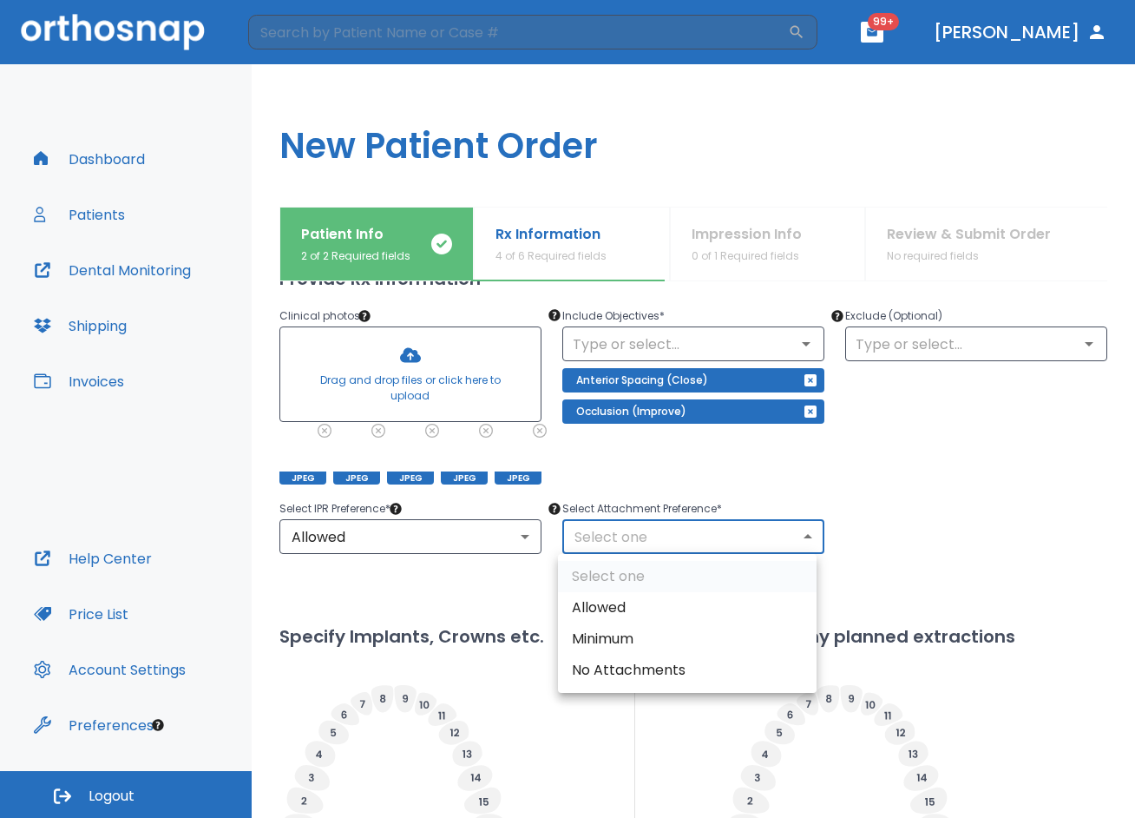
click at [649, 595] on li "Allowed" at bounding box center [687, 607] width 259 height 31
type input "1"
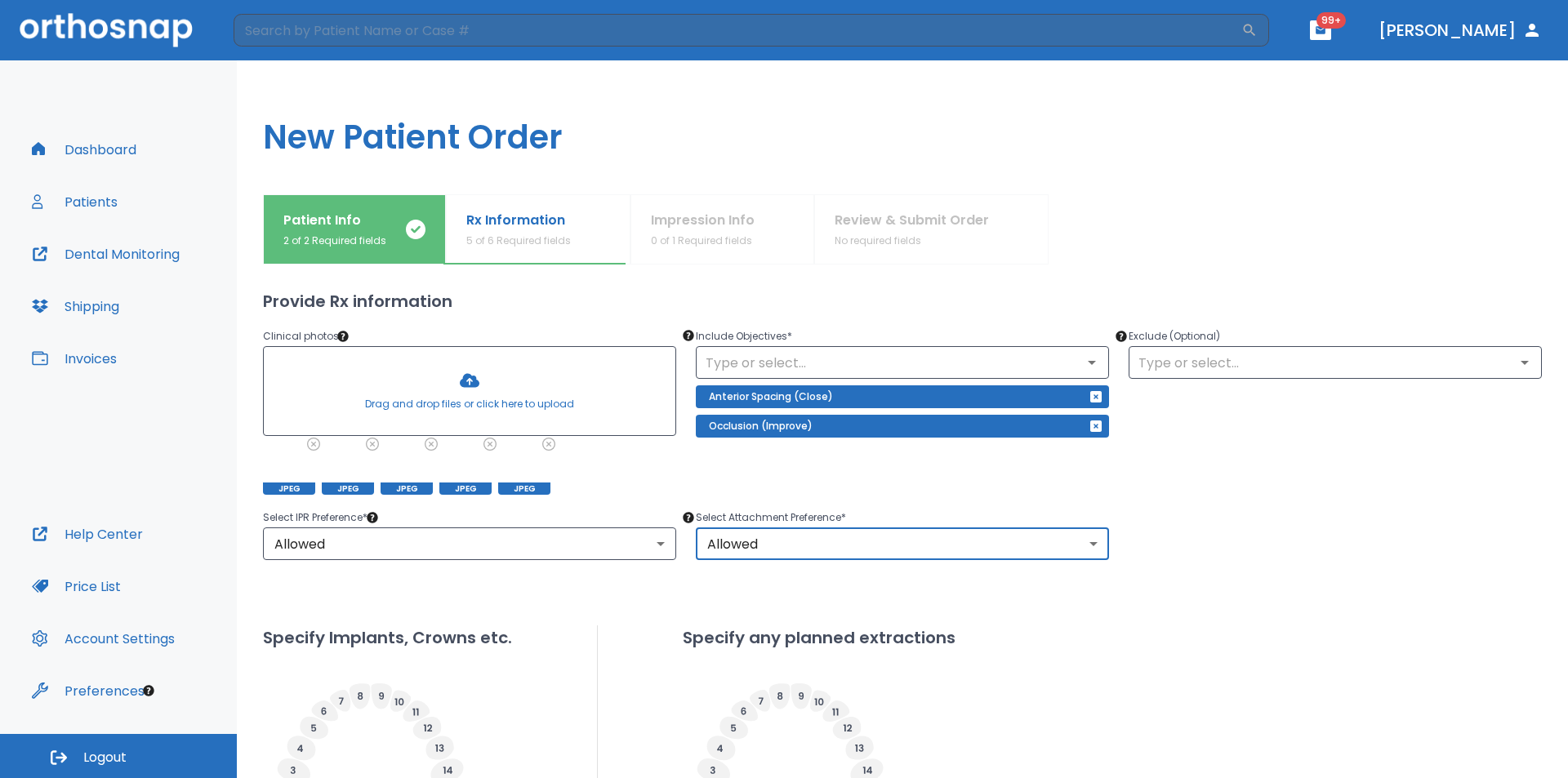
scroll to position [164, 0]
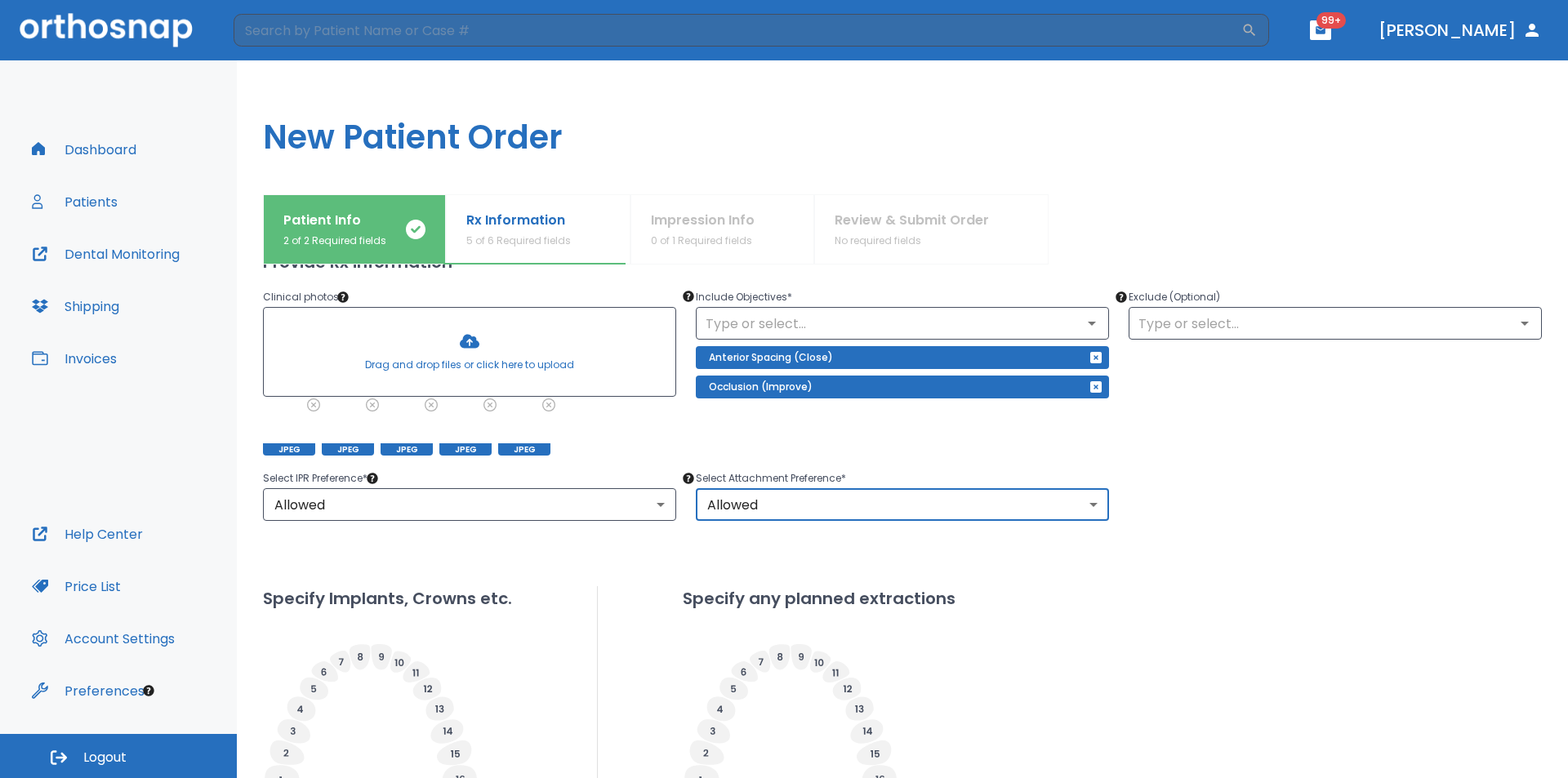
click at [1264, 582] on div "Upper Arches Lower Arches Provide Rx information Clinical photos * Drag and dro…" at bounding box center [902, 560] width 1278 height 803
click at [1166, 563] on div "Upper Arches Lower Arches Provide Rx information Clinical photos * Drag and dro…" at bounding box center [902, 560] width 1278 height 803
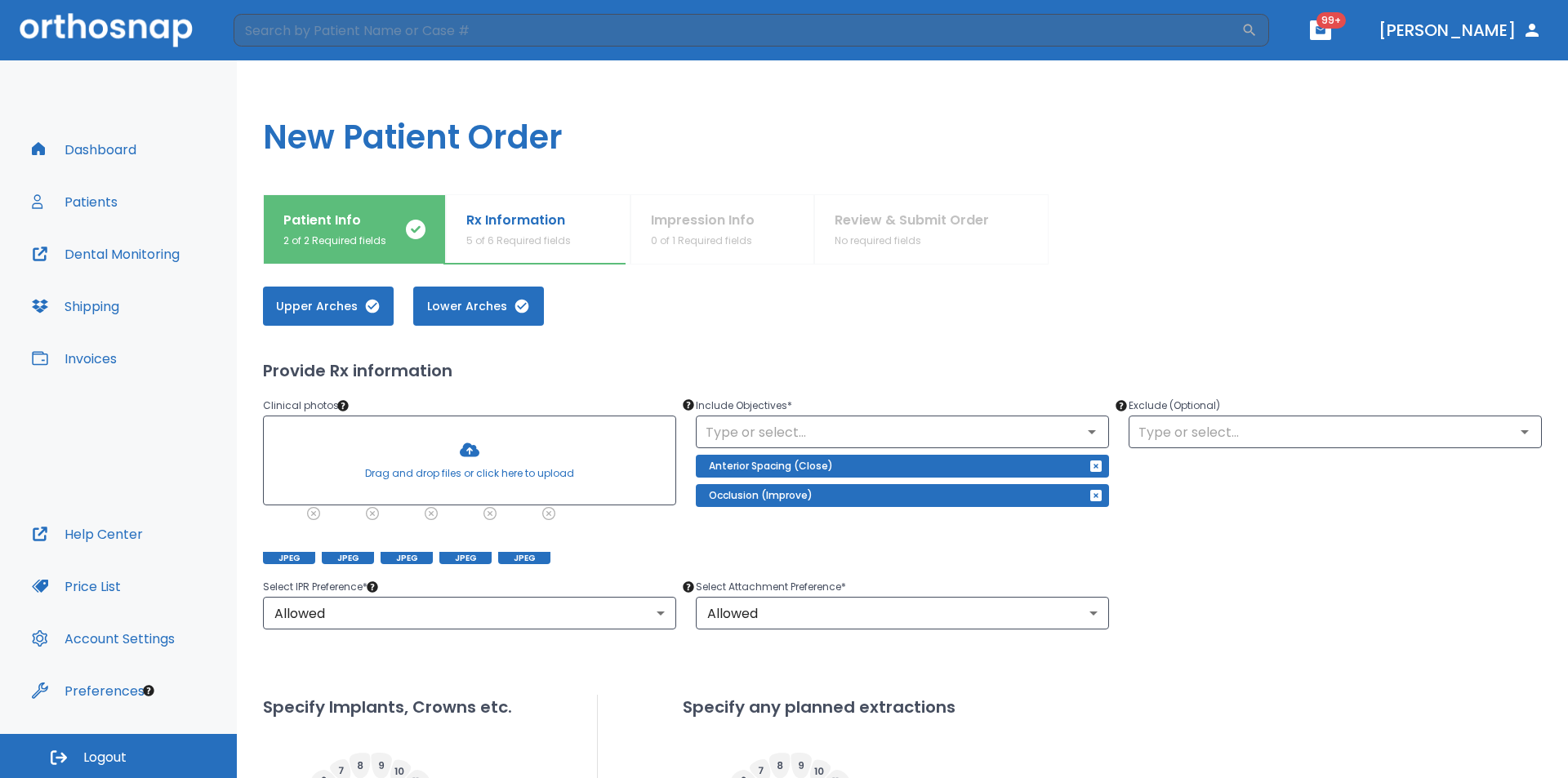
scroll to position [82, 0]
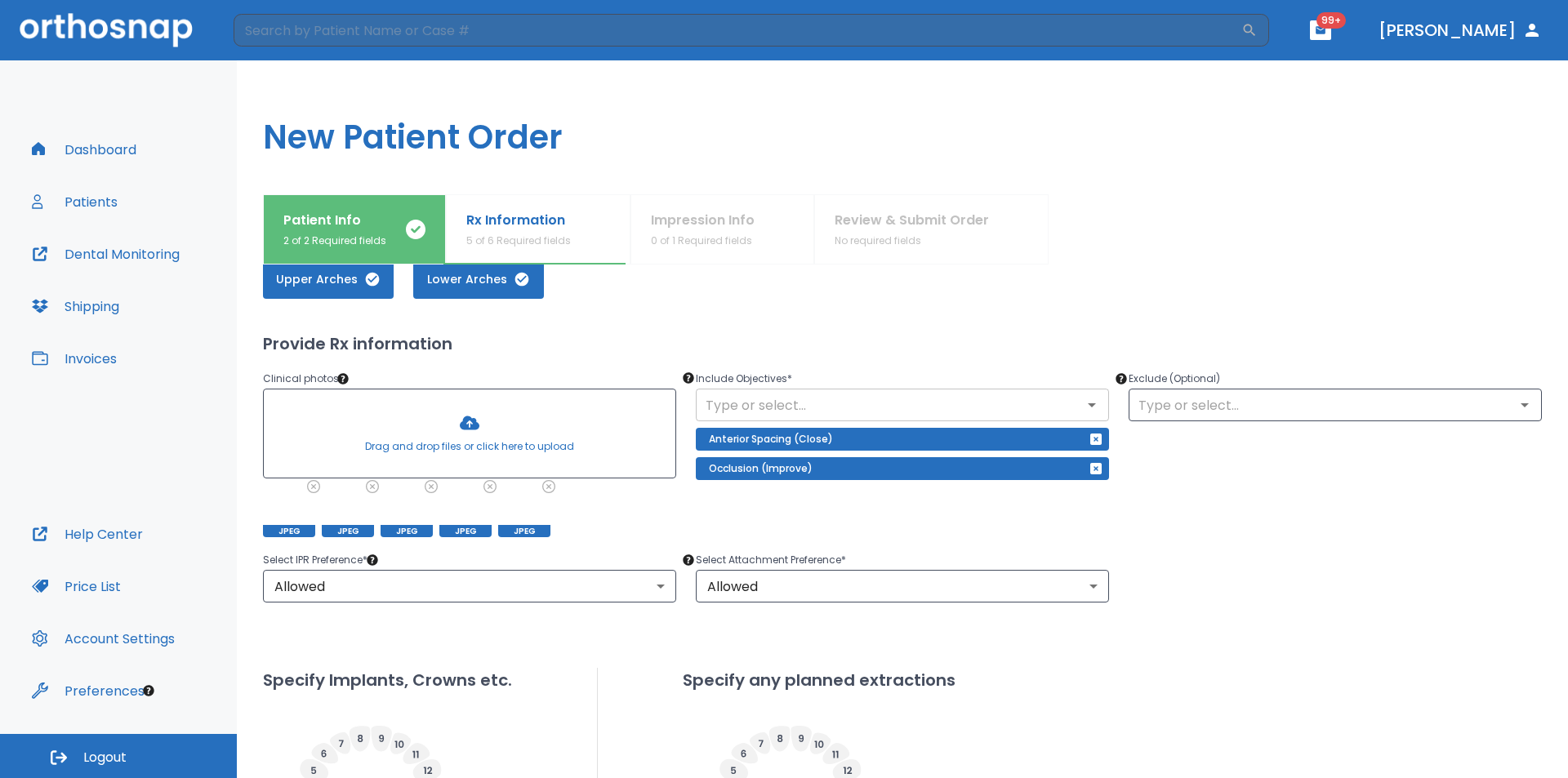
click at [988, 398] on input "text" at bounding box center [902, 405] width 404 height 23
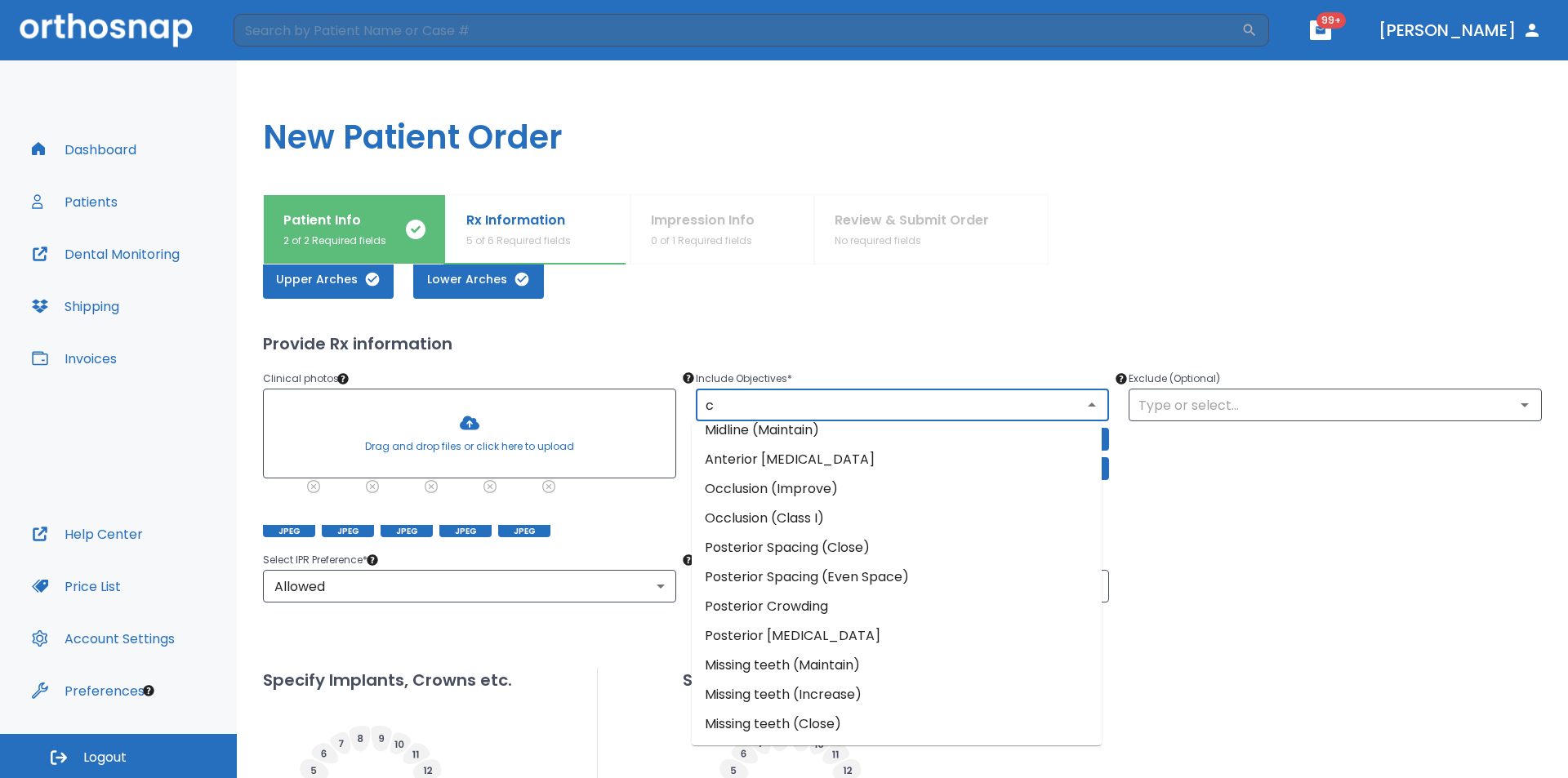
scroll to position [0, 0]
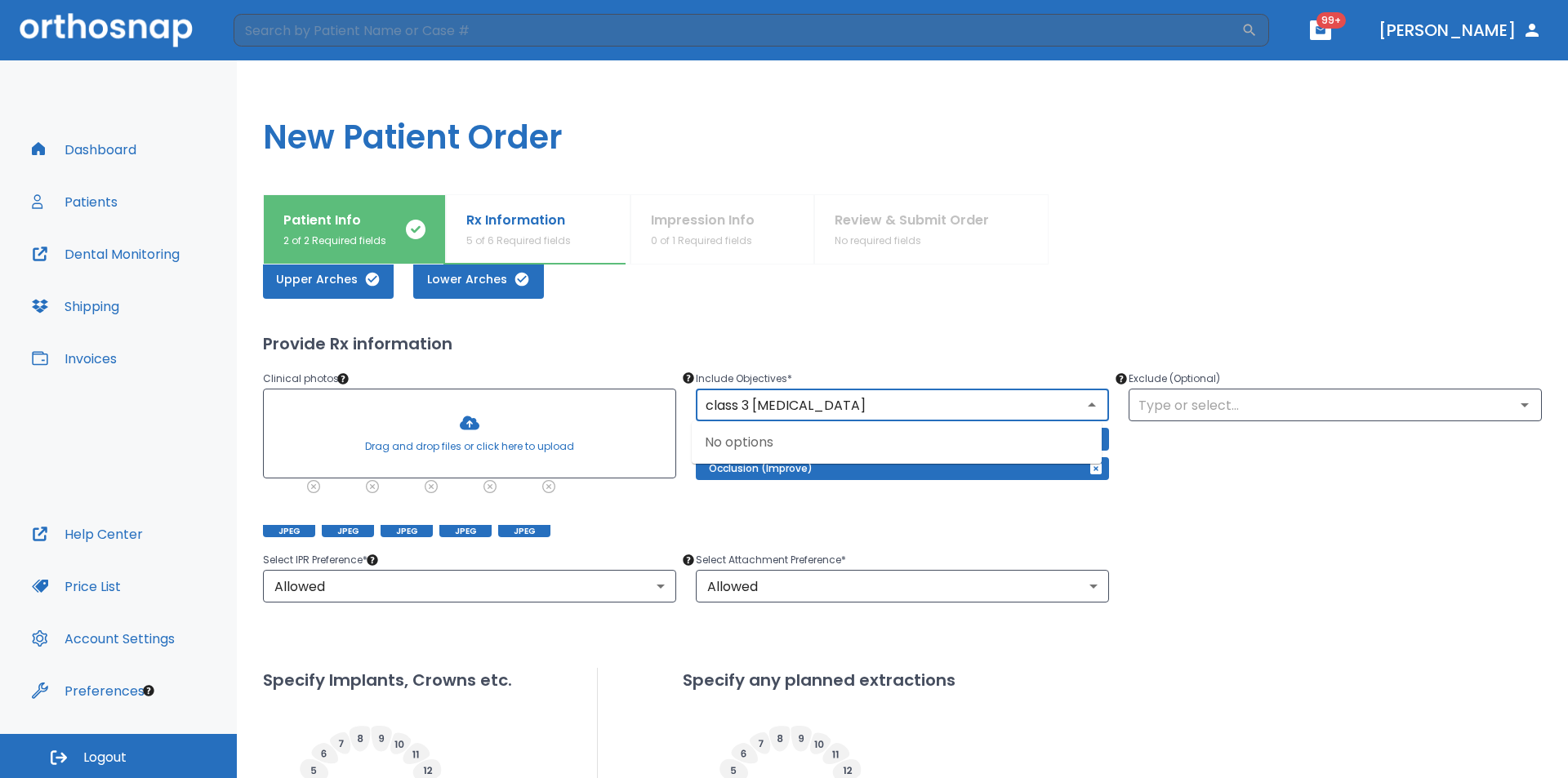
type input "class 3 malocclusion"
click at [801, 437] on div "No options" at bounding box center [896, 442] width 410 height 42
click at [765, 437] on div "No options" at bounding box center [896, 442] width 410 height 42
drag, startPoint x: 853, startPoint y: 412, endPoint x: 689, endPoint y: 405, distance: 164.1
click at [696, 407] on div "class 3 malocclusion ​" at bounding box center [902, 405] width 413 height 33
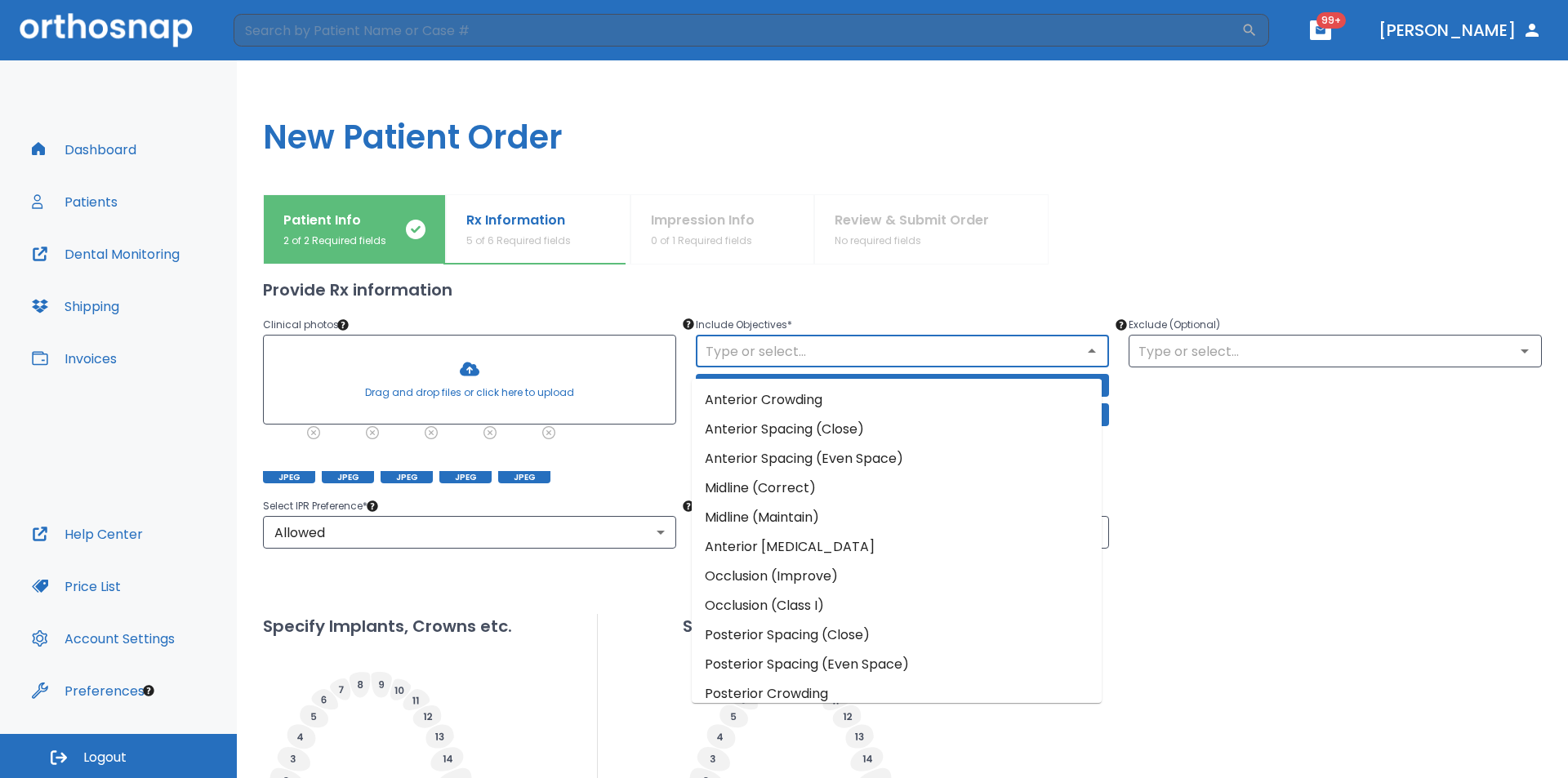
scroll to position [164, 0]
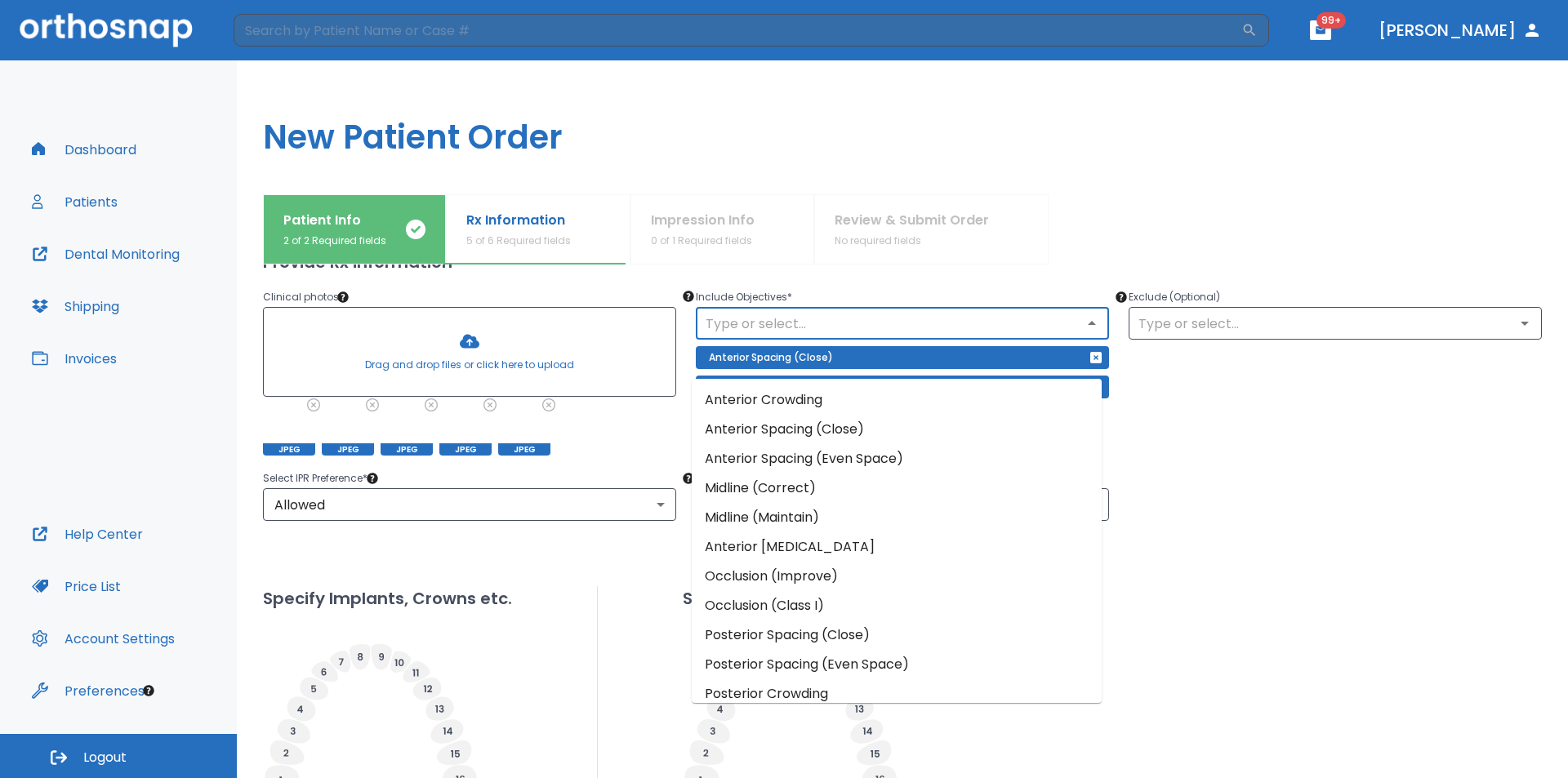
click at [1287, 524] on div "Upper Arches Lower Arches Provide Rx information Clinical photos * Drag and dro…" at bounding box center [902, 560] width 1278 height 803
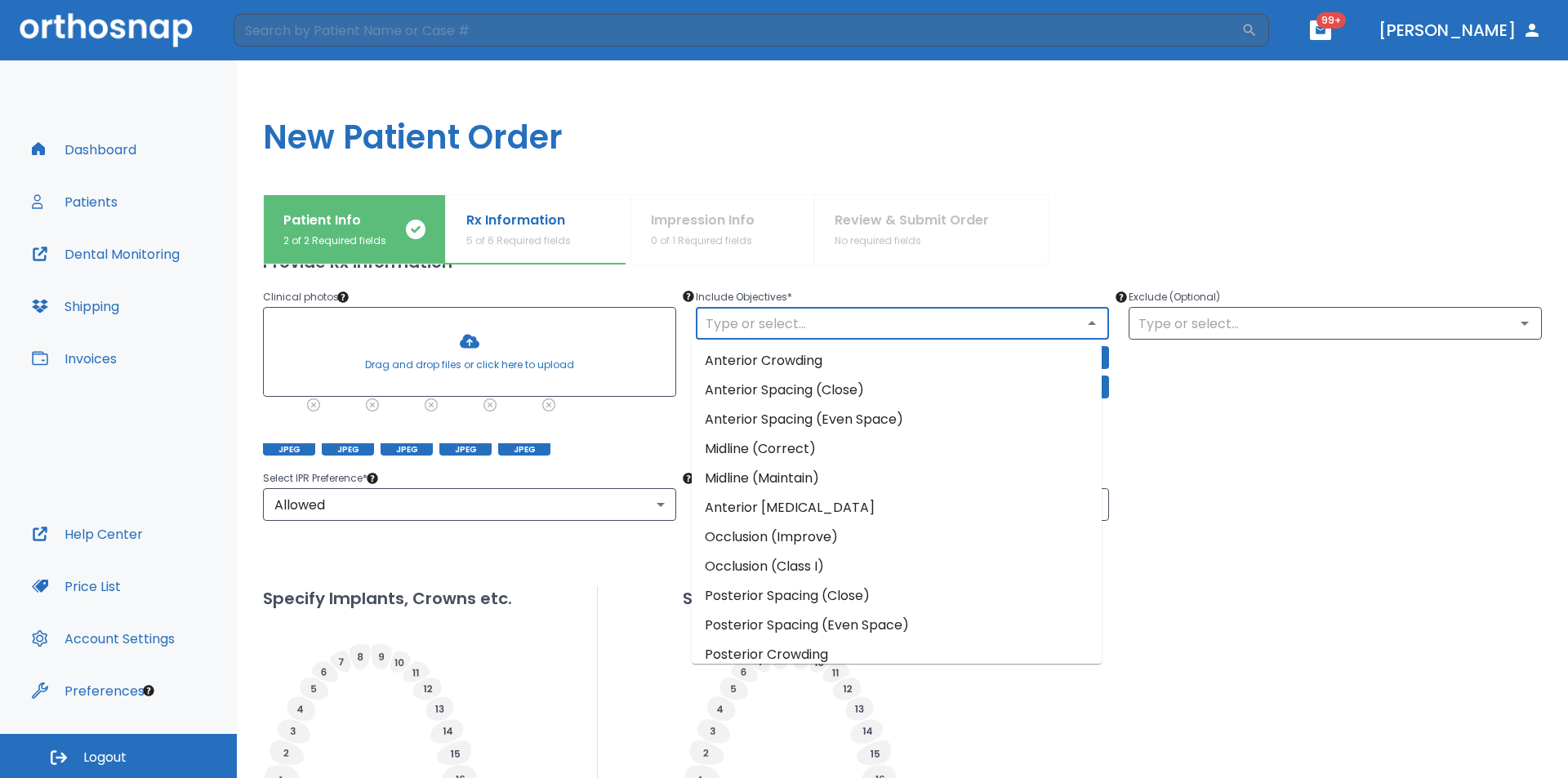
click at [847, 330] on input "text" at bounding box center [902, 324] width 404 height 23
click at [1092, 324] on icon "Close" at bounding box center [1091, 323] width 20 height 20
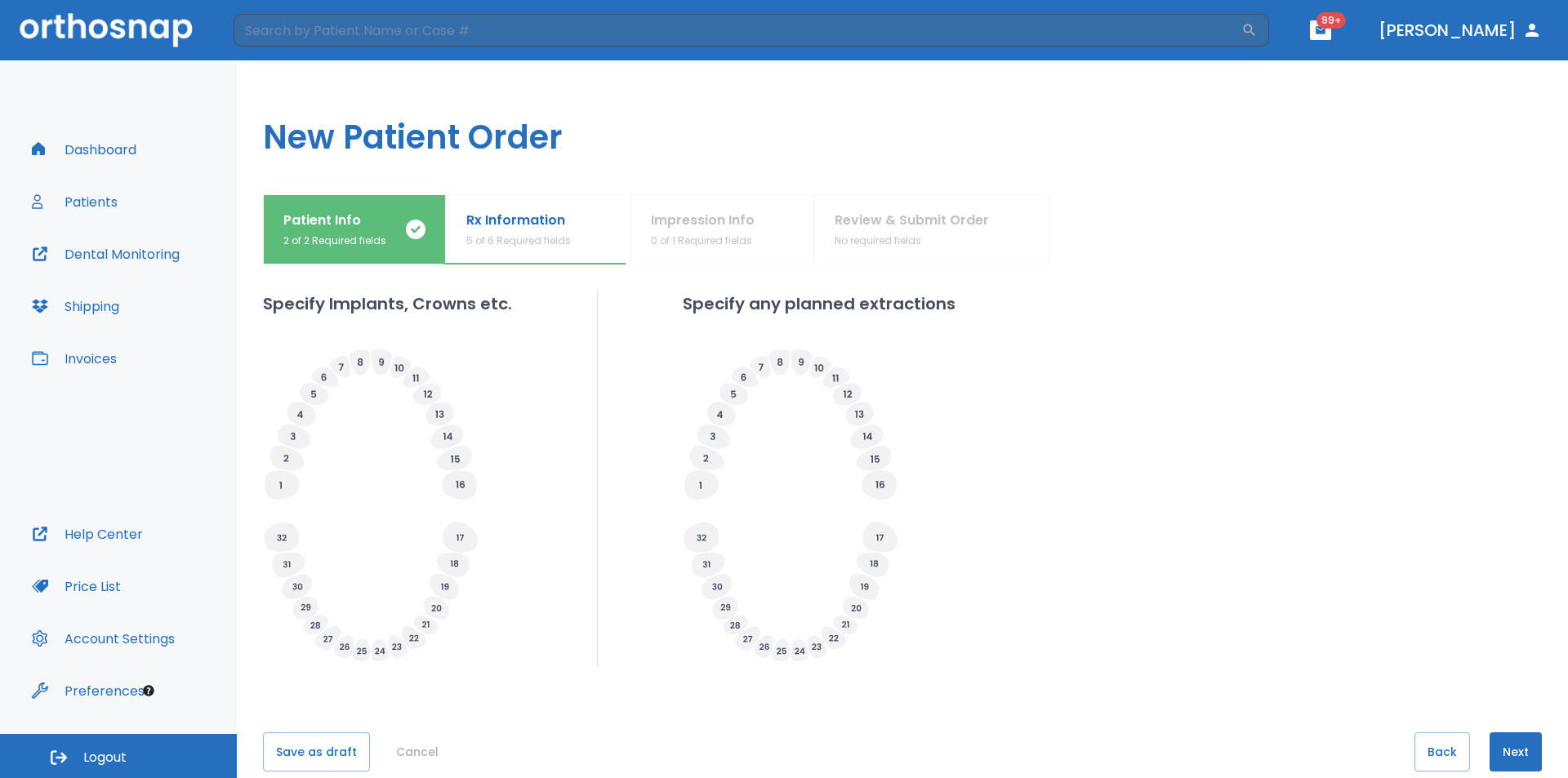
scroll to position [484, 0]
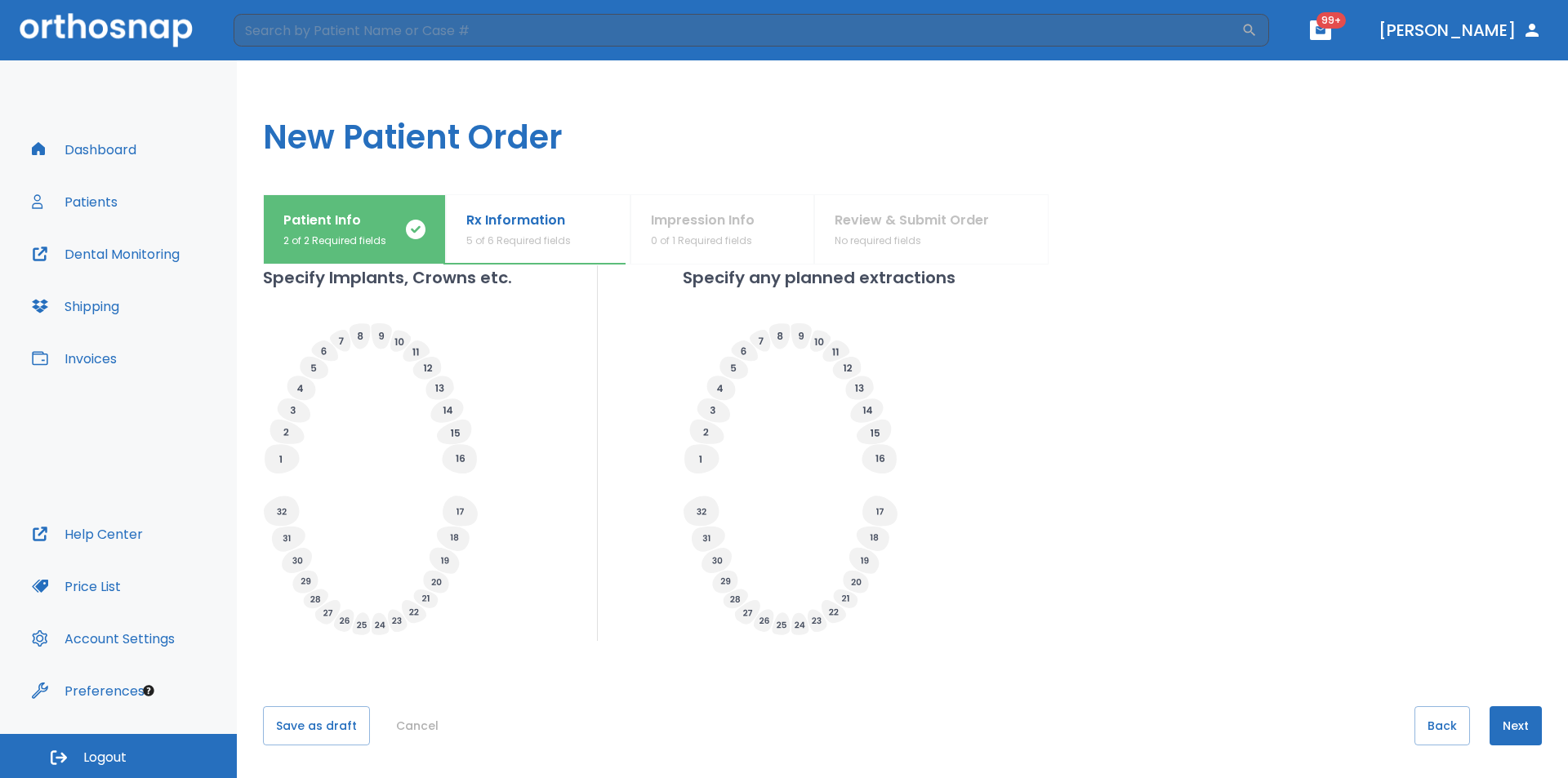
click at [1494, 719] on button "Next" at bounding box center [1515, 726] width 53 height 40
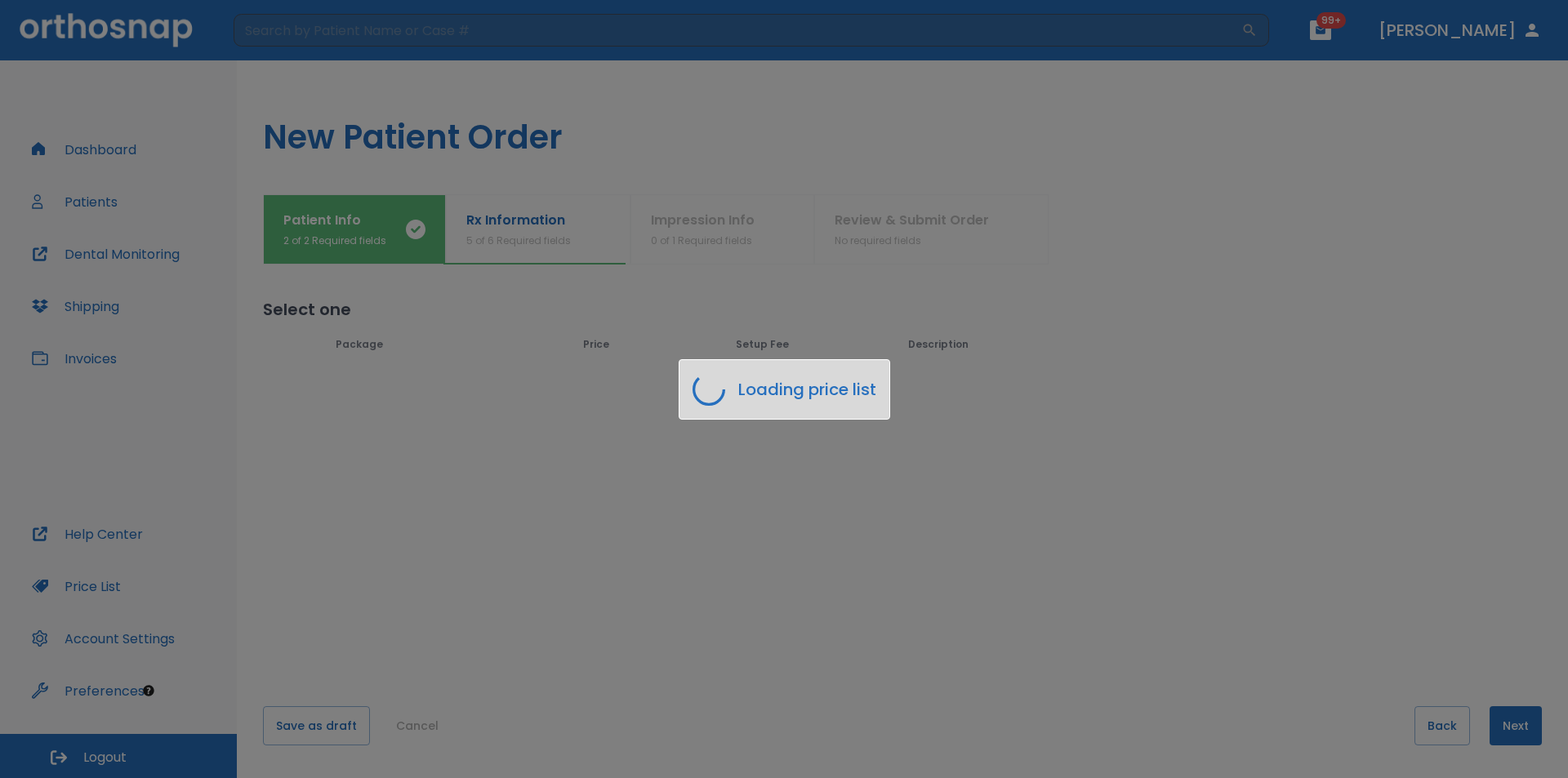
scroll to position [0, 0]
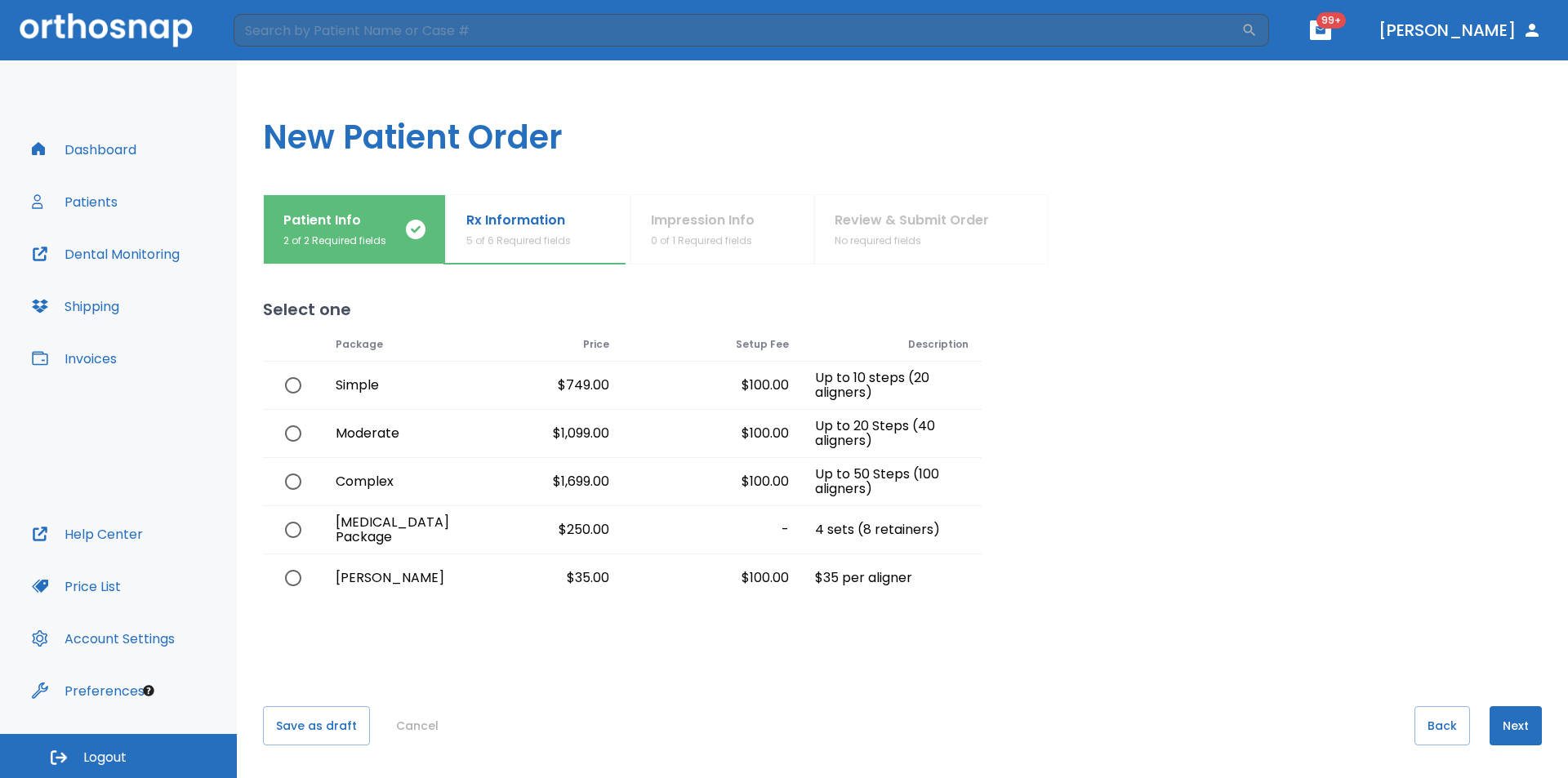
click at [287, 479] on input "radio" at bounding box center [293, 482] width 34 height 34
radio input "true"
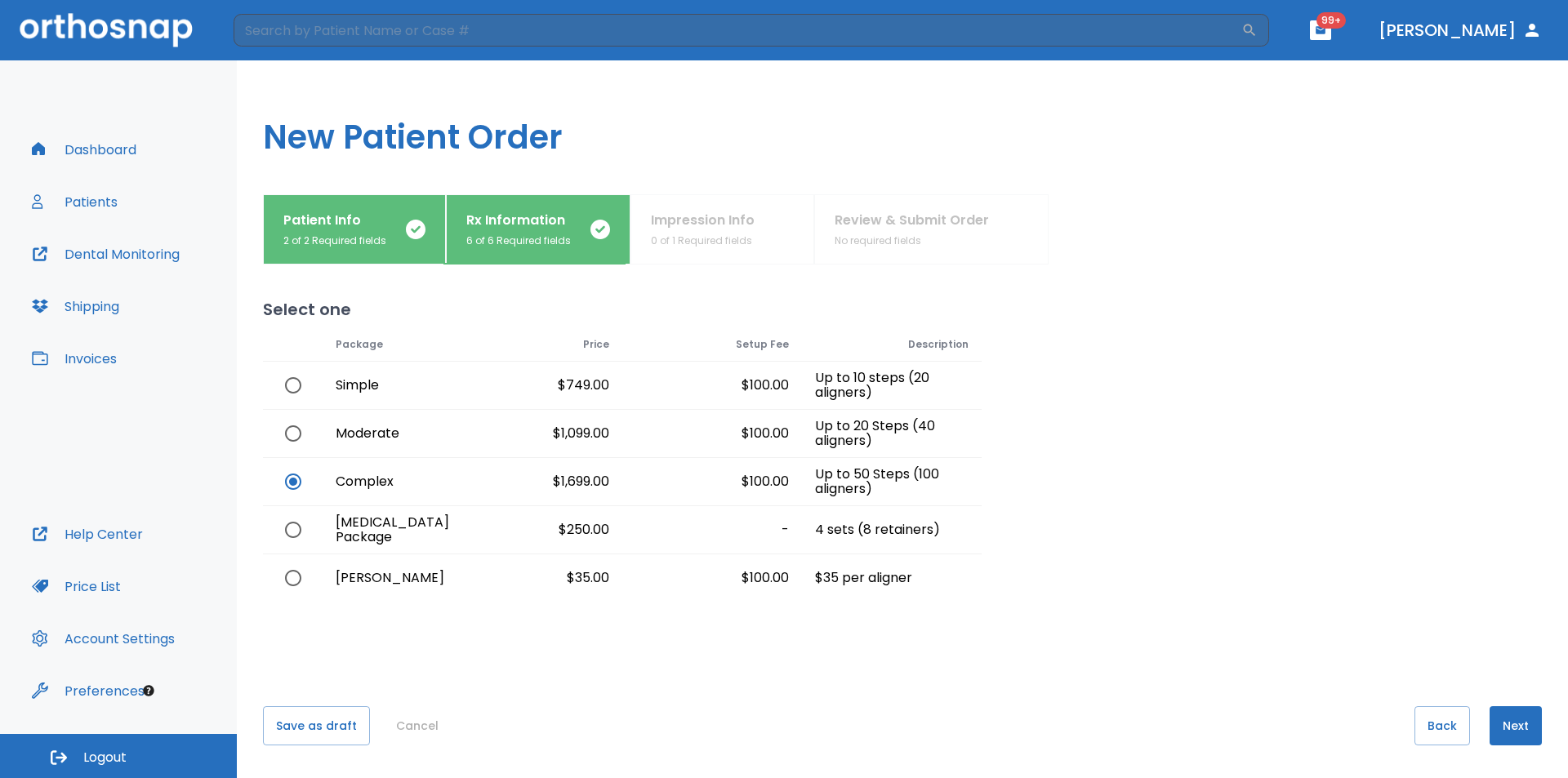
click at [1489, 717] on button "Next" at bounding box center [1515, 726] width 53 height 40
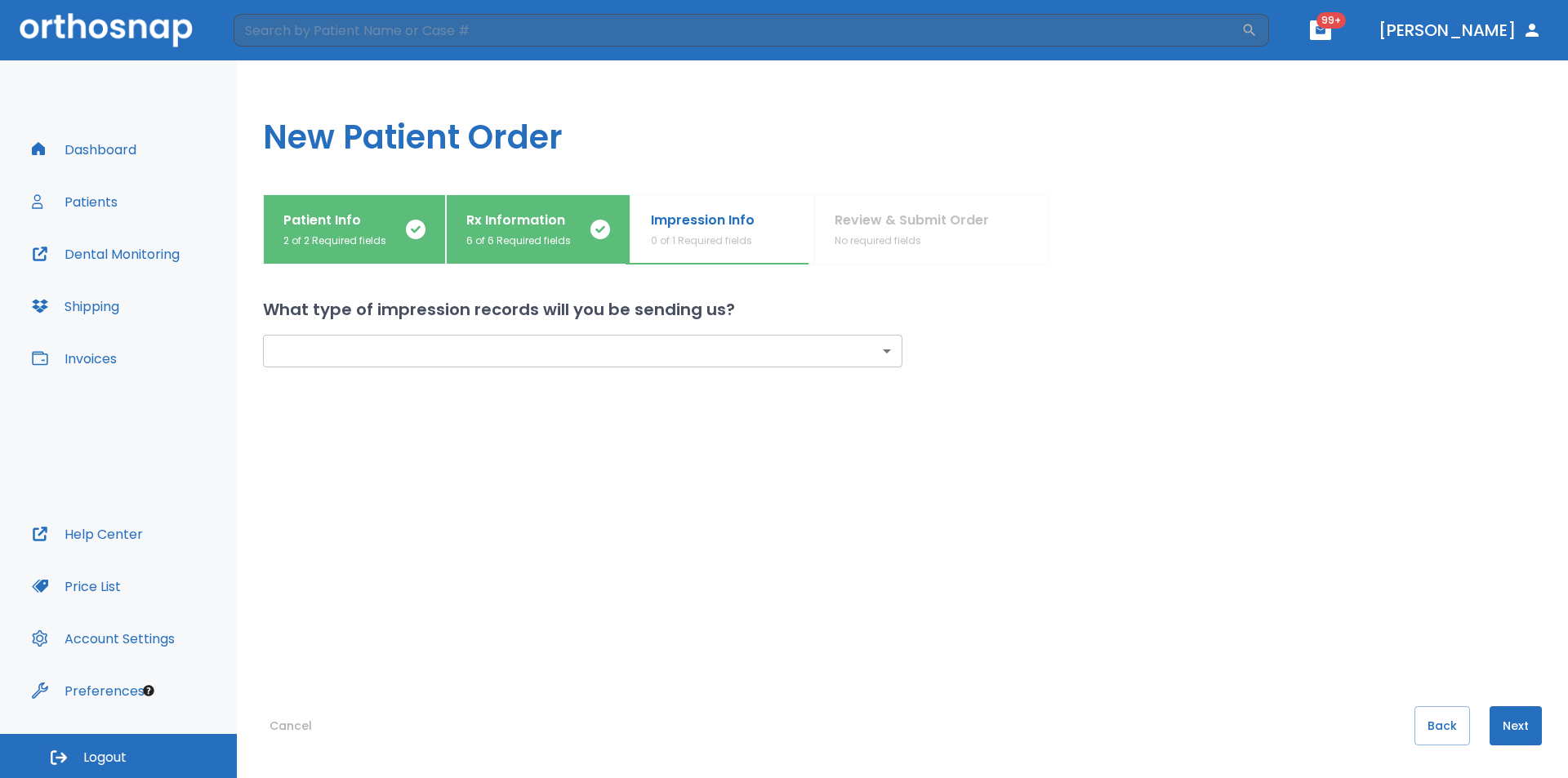
click at [728, 361] on body "​ 99+ Dr. Sachdeva Dashboard Patients Dental Monitoring Shipping Invoices Help …" at bounding box center [784, 389] width 1568 height 778
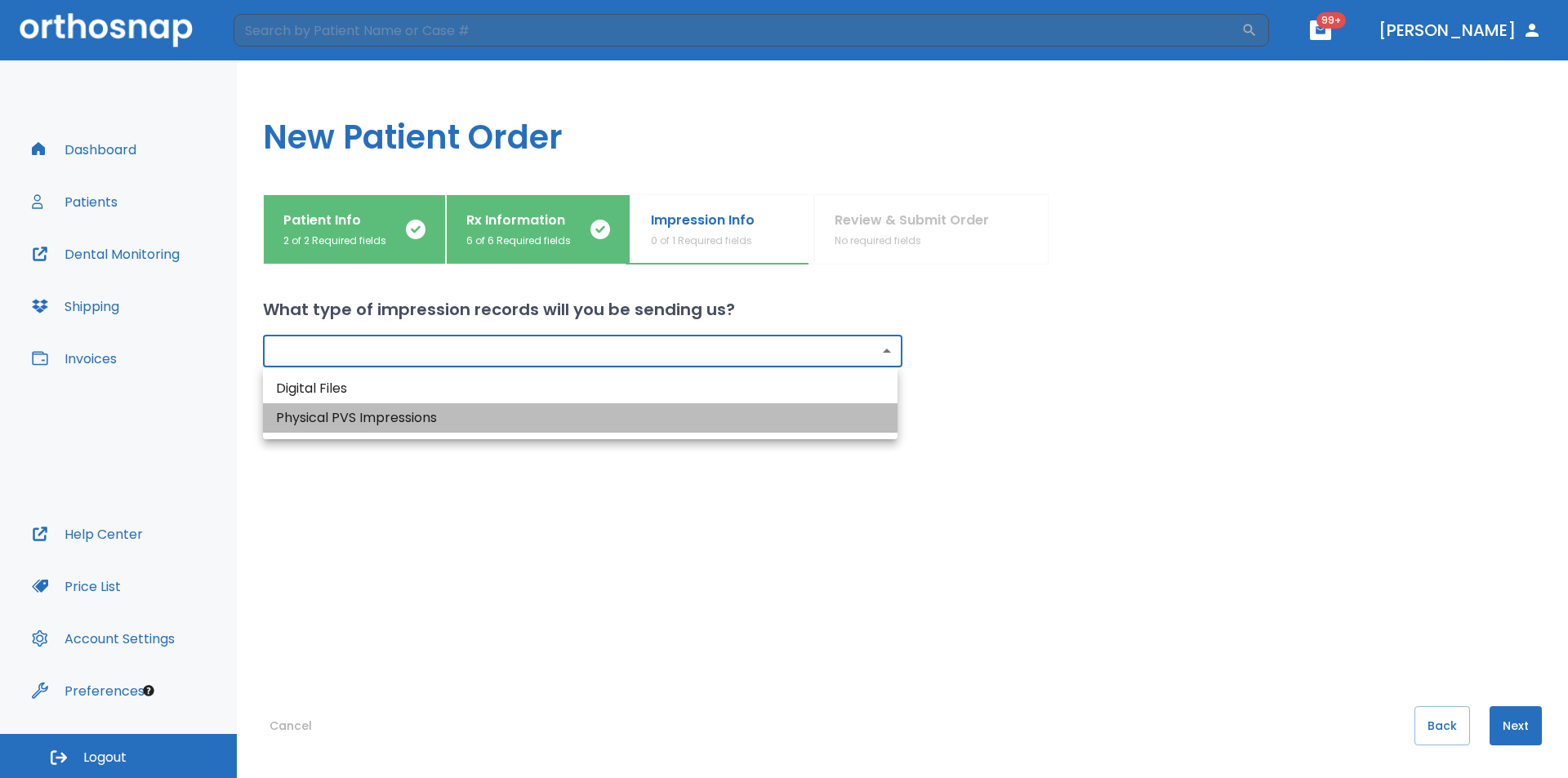
click at [511, 416] on li "Physical PVS Impressions" at bounding box center [580, 418] width 634 height 29
type input "physical"
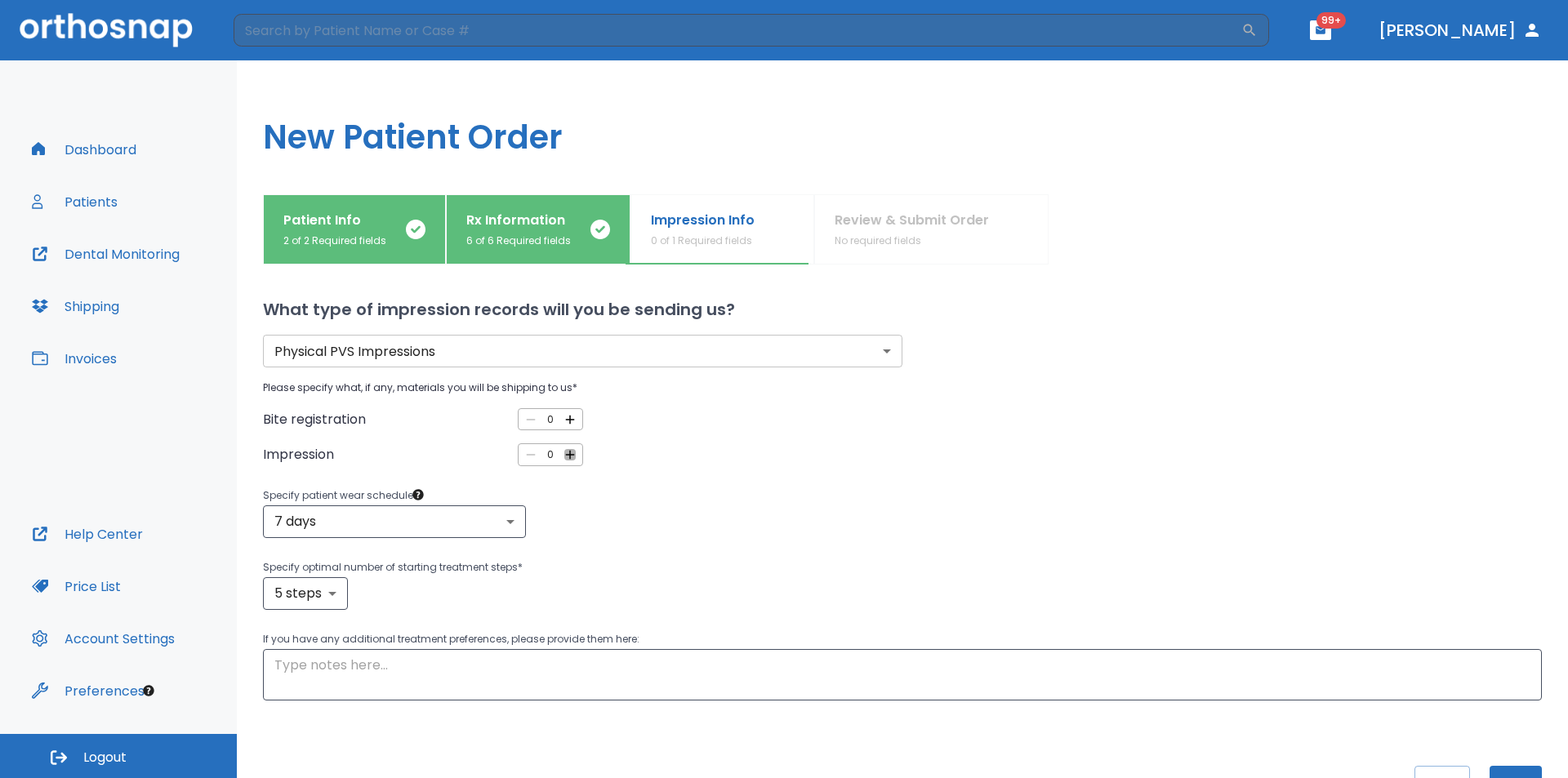
click at [566, 448] on icon "button" at bounding box center [570, 455] width 15 height 15
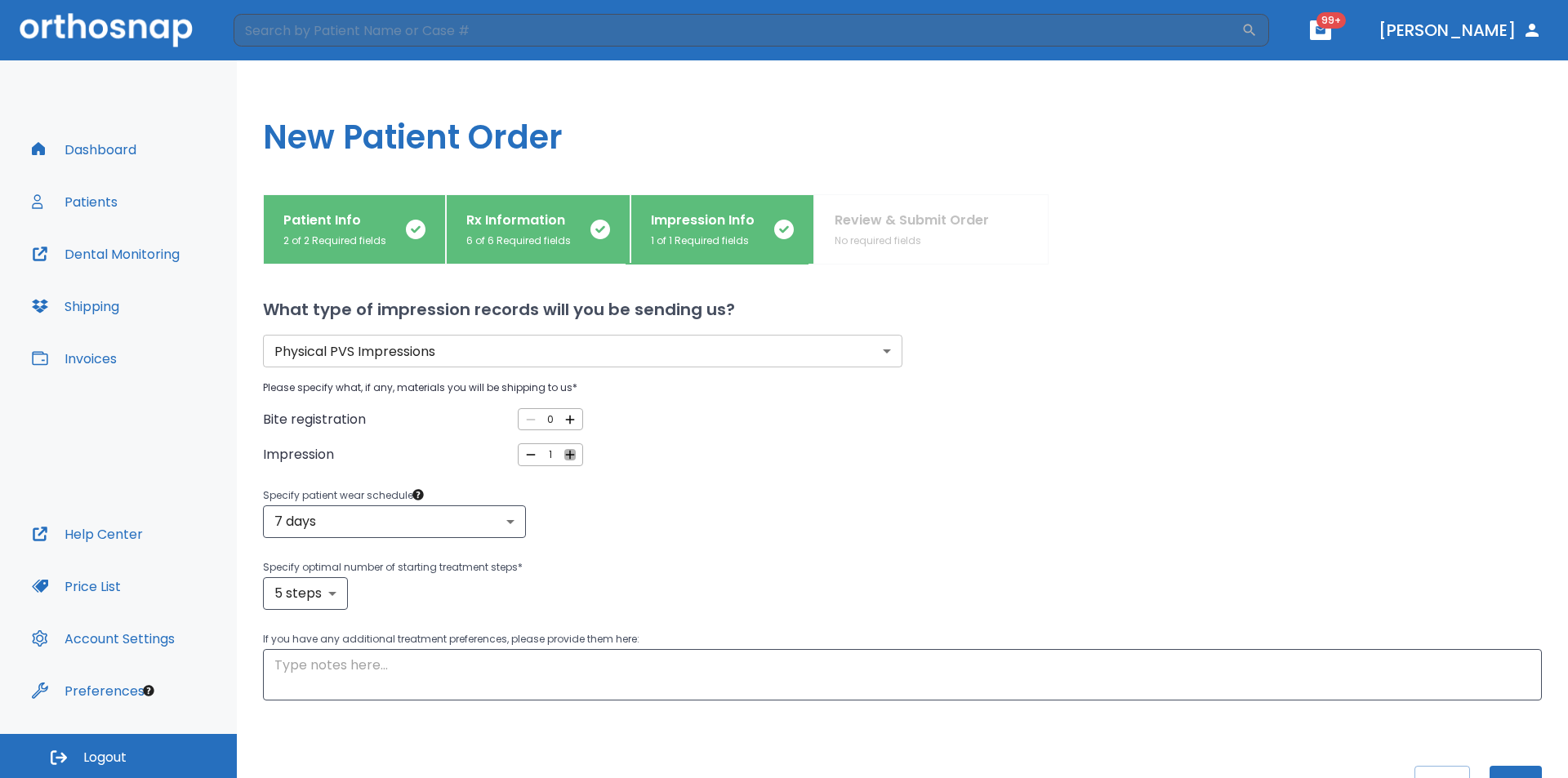
click at [566, 448] on icon "button" at bounding box center [570, 455] width 15 height 15
type input "2"
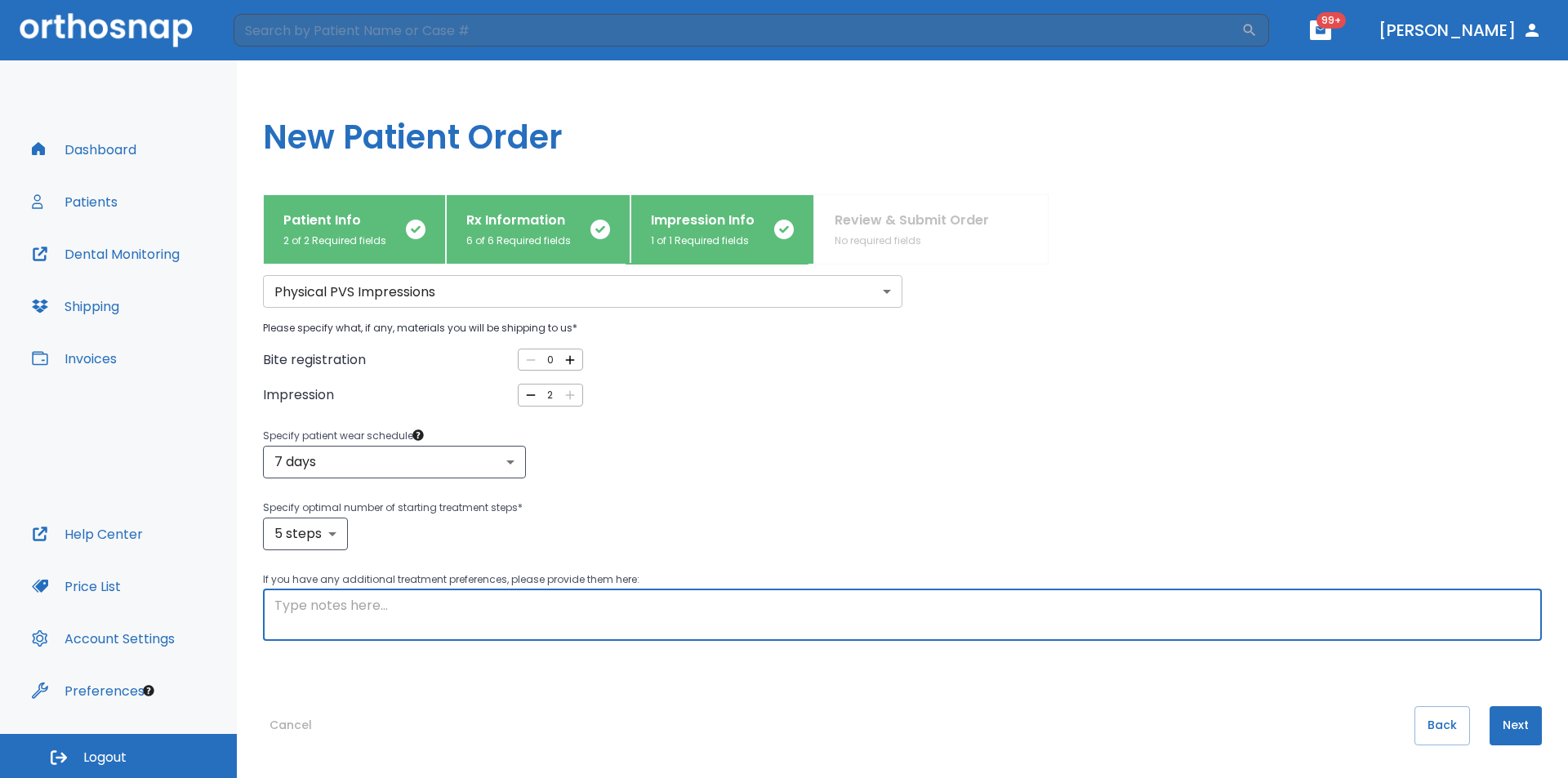
click at [469, 618] on textarea at bounding box center [902, 615] width 1256 height 38
type textarea "class 3 malocclusion, upper and lower spacing, and anterior over jet. pt is als…"
click at [1505, 722] on button "Next" at bounding box center [1515, 726] width 53 height 40
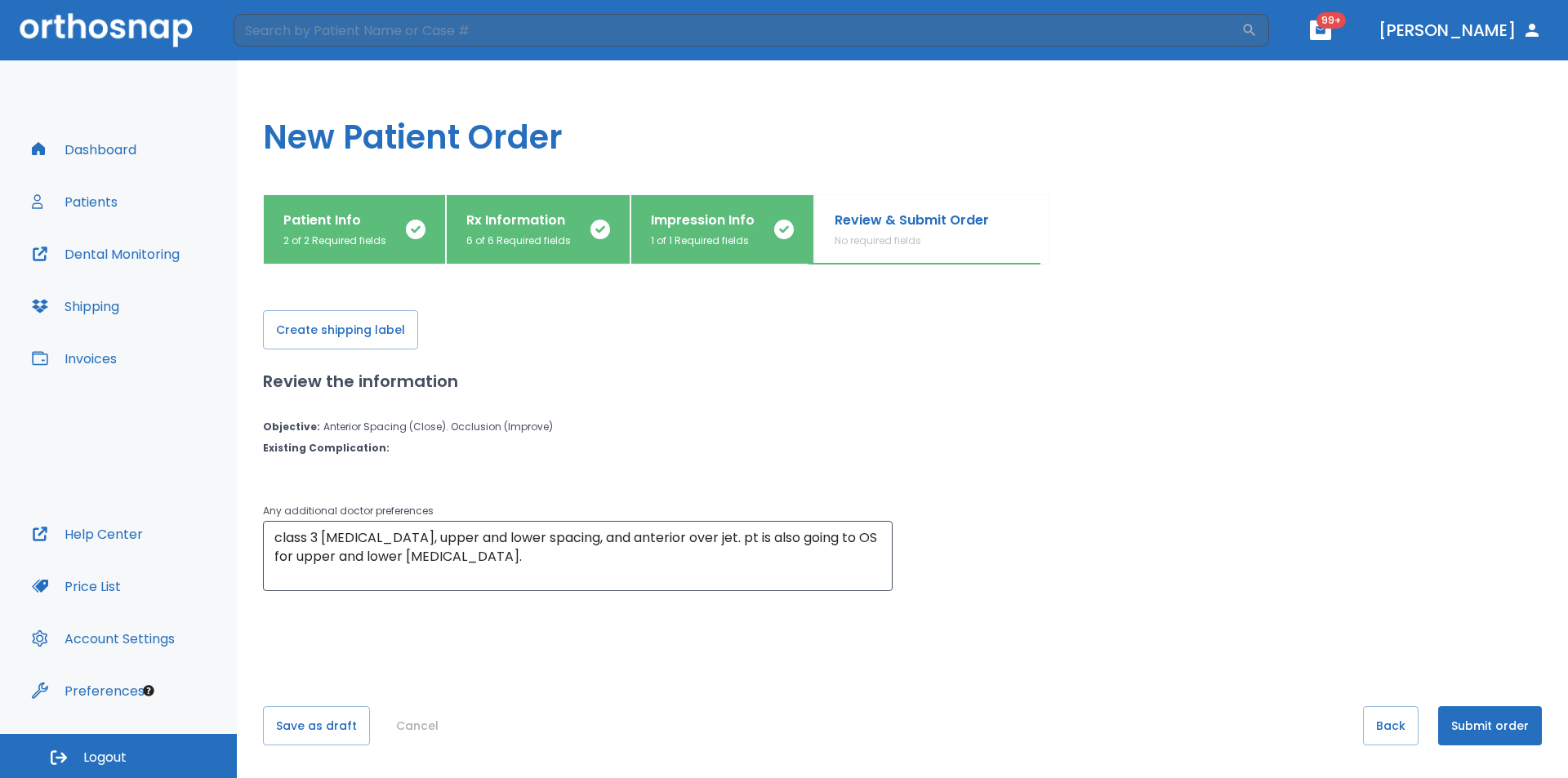
scroll to position [0, 0]
click at [388, 326] on button "Create shipping label" at bounding box center [341, 330] width 155 height 40
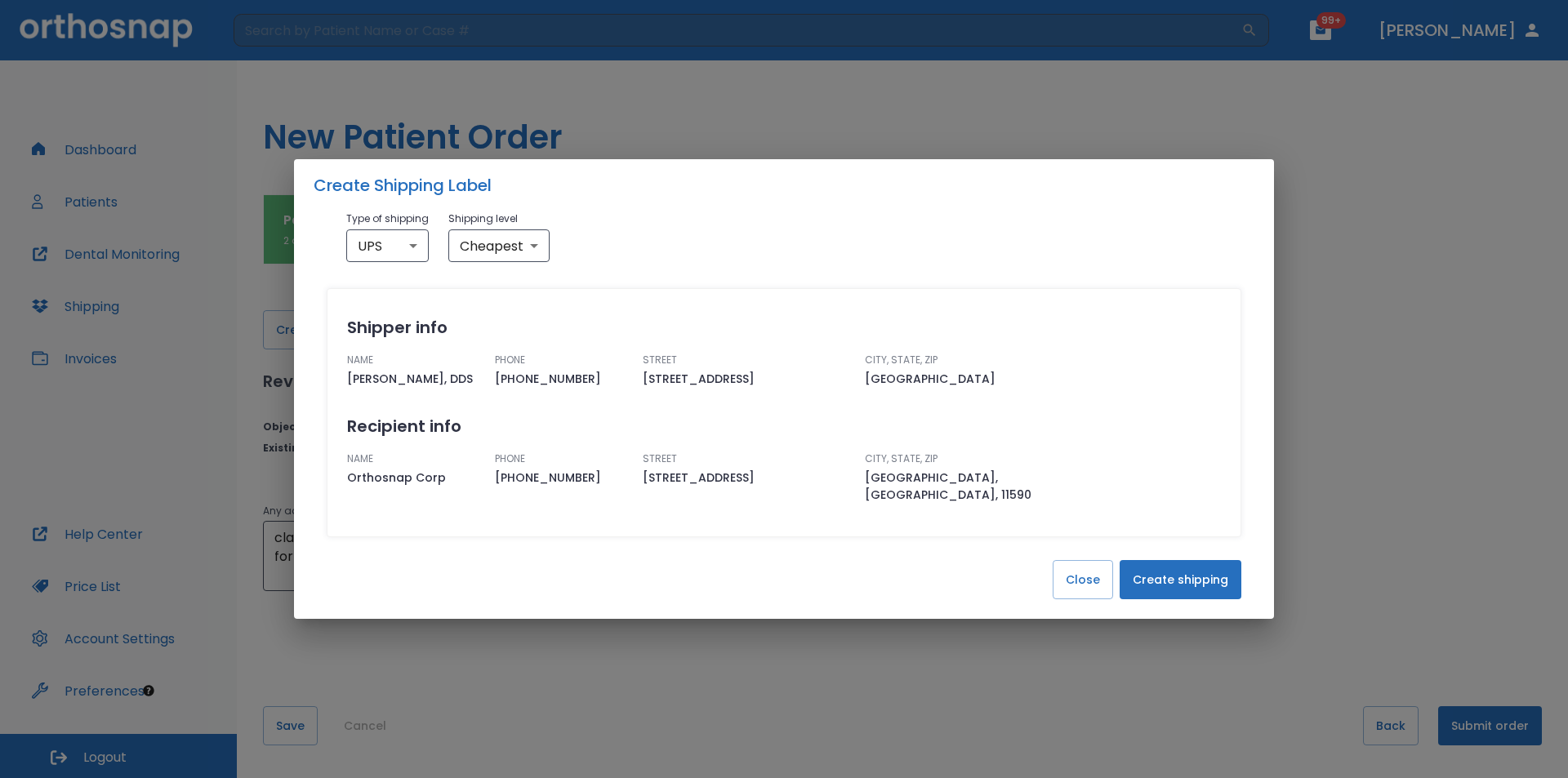
click at [1148, 585] on button "Create shipping" at bounding box center [1180, 580] width 121 height 40
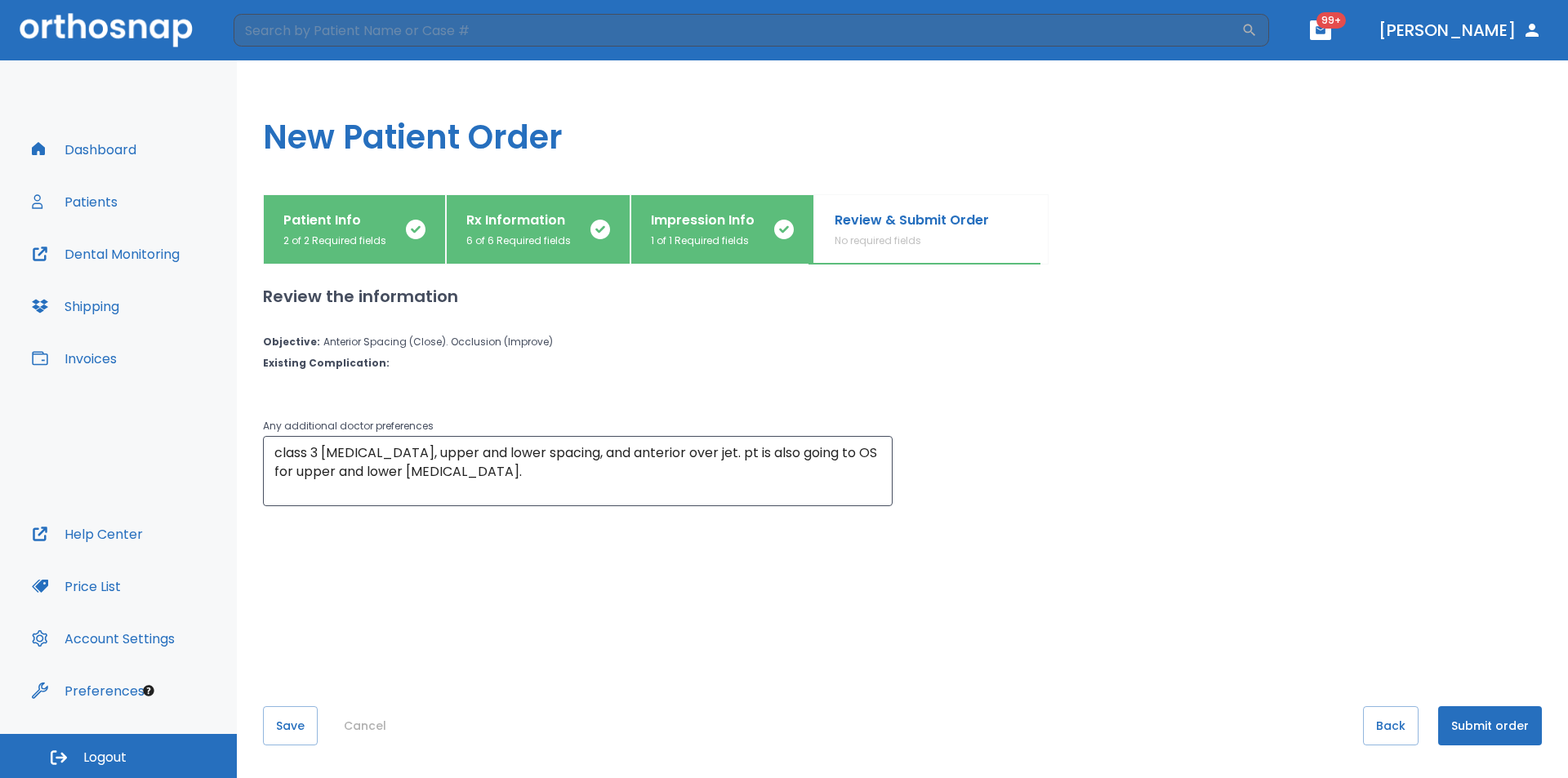
click at [1464, 724] on button "Submit order" at bounding box center [1490, 726] width 103 height 40
